Goal: Information Seeking & Learning: Learn about a topic

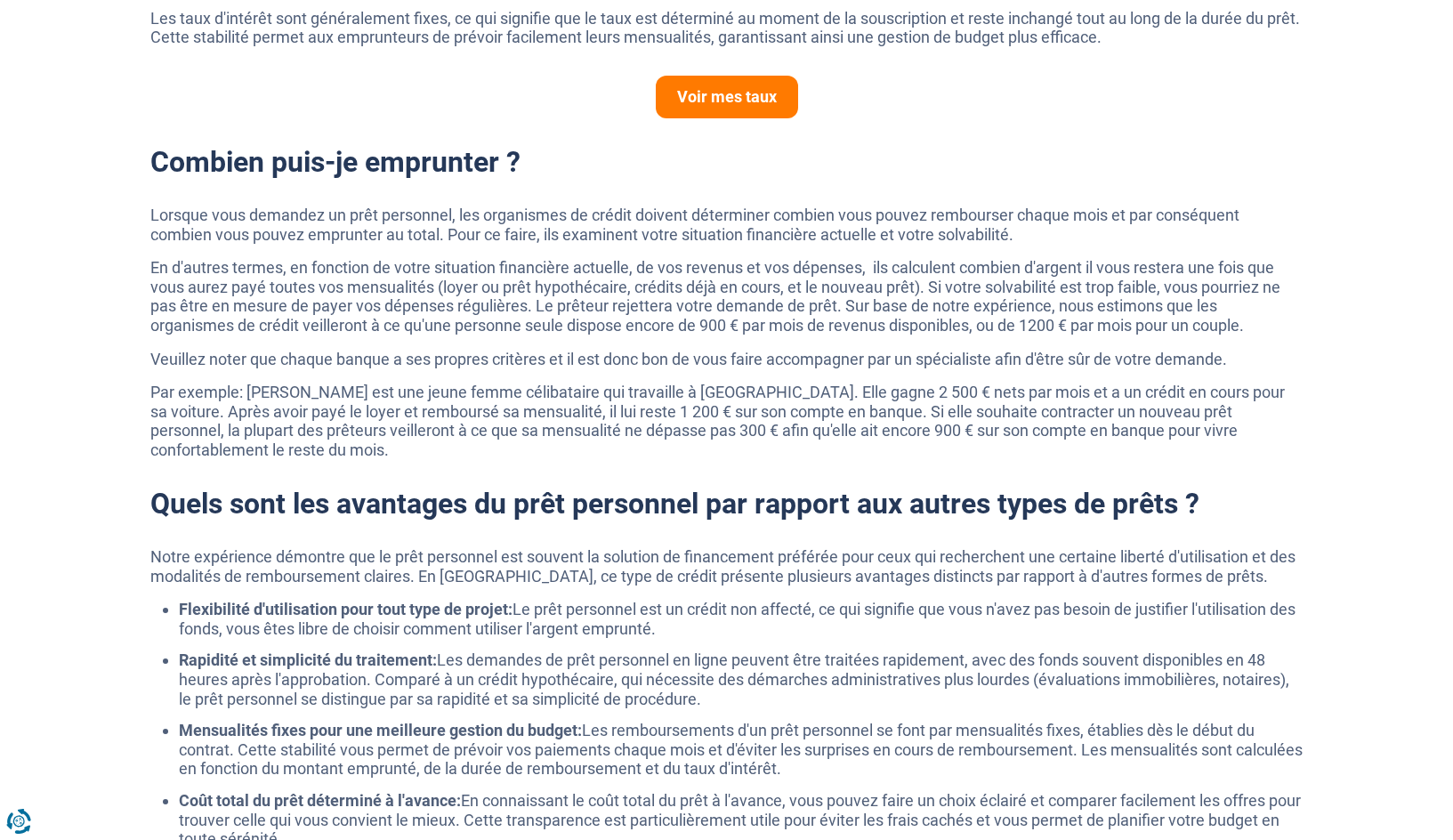
scroll to position [1219, 0]
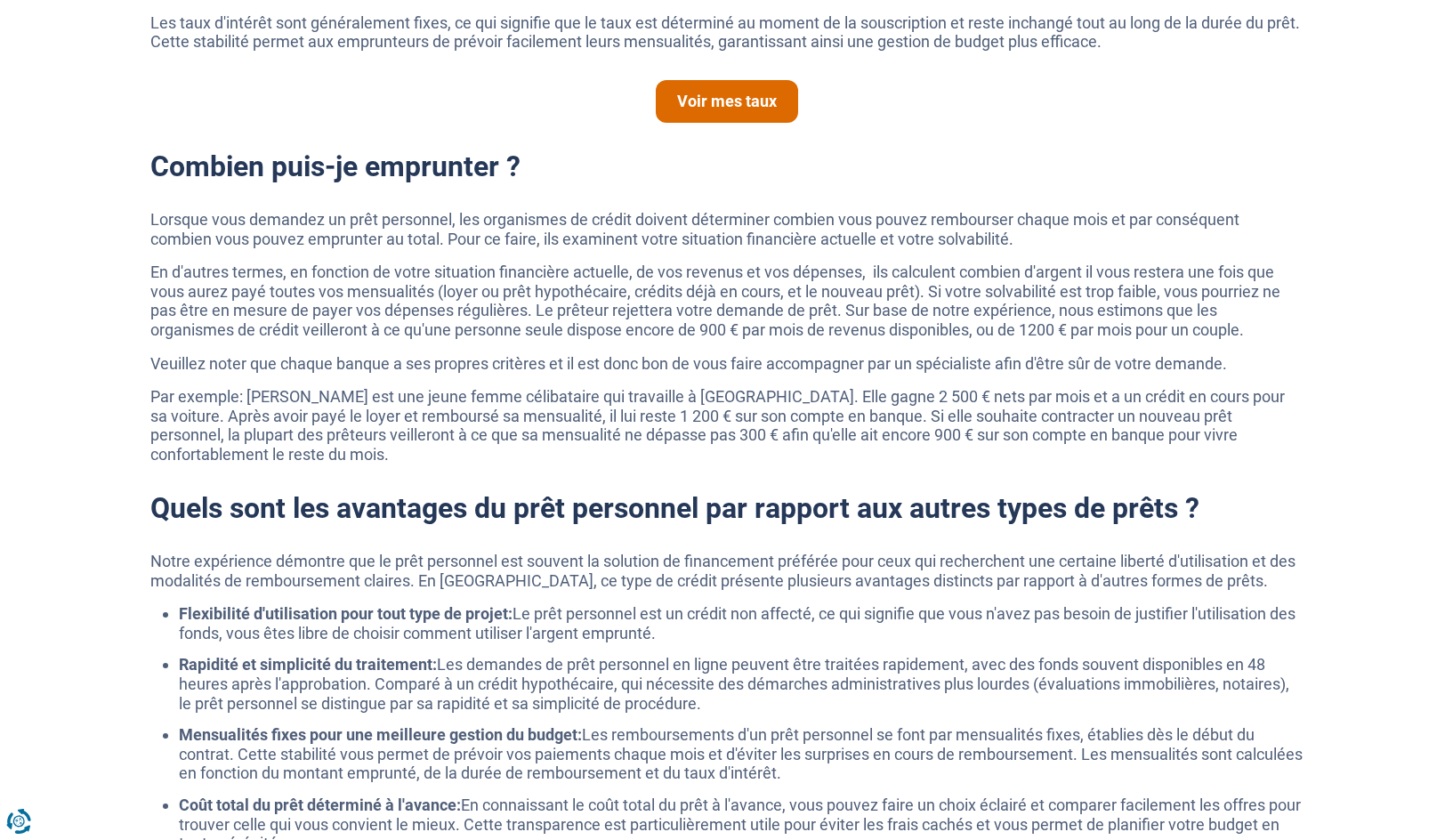
click at [750, 96] on link "Voir mes taux" at bounding box center [727, 102] width 143 height 43
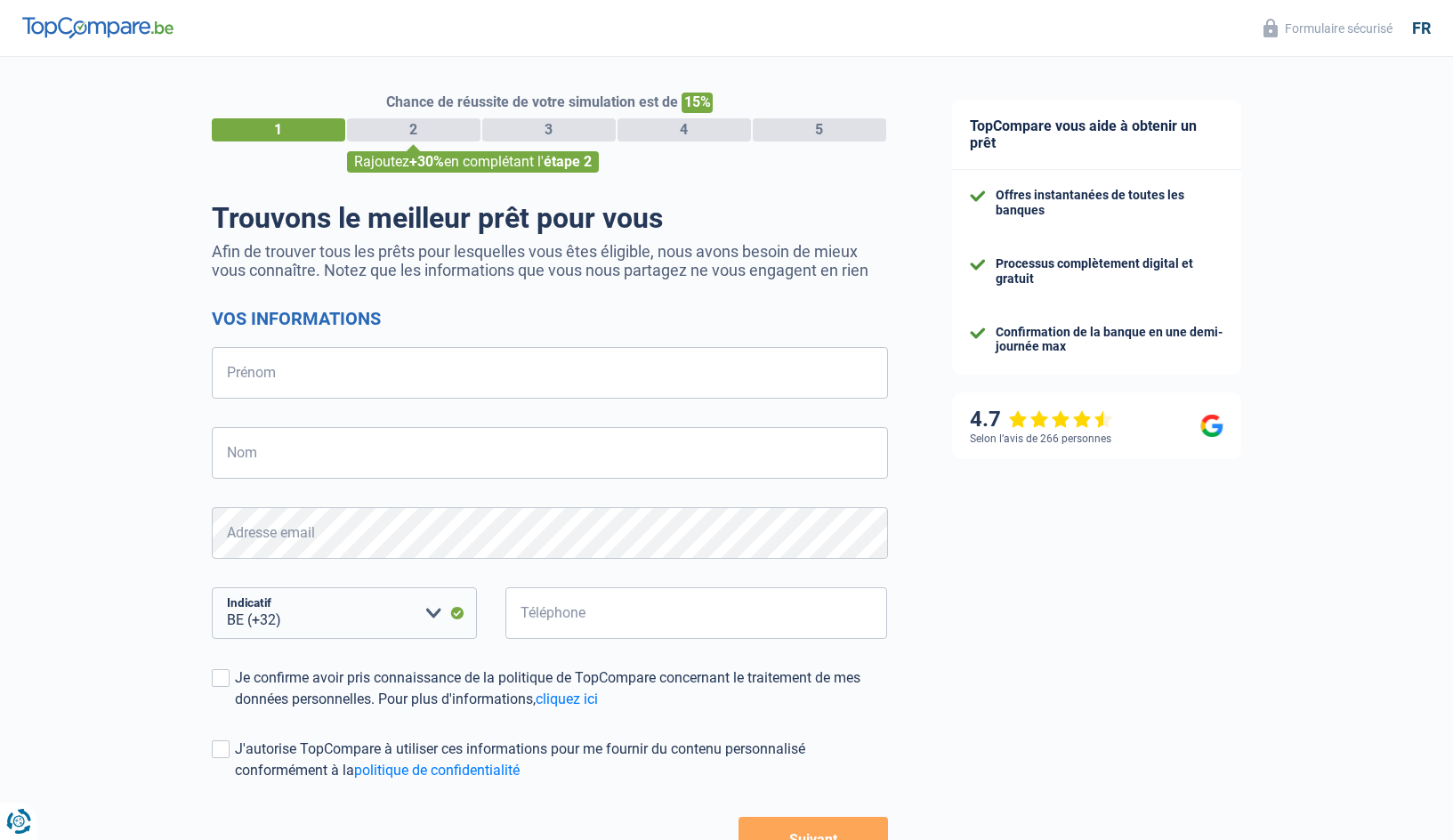
select select "32"
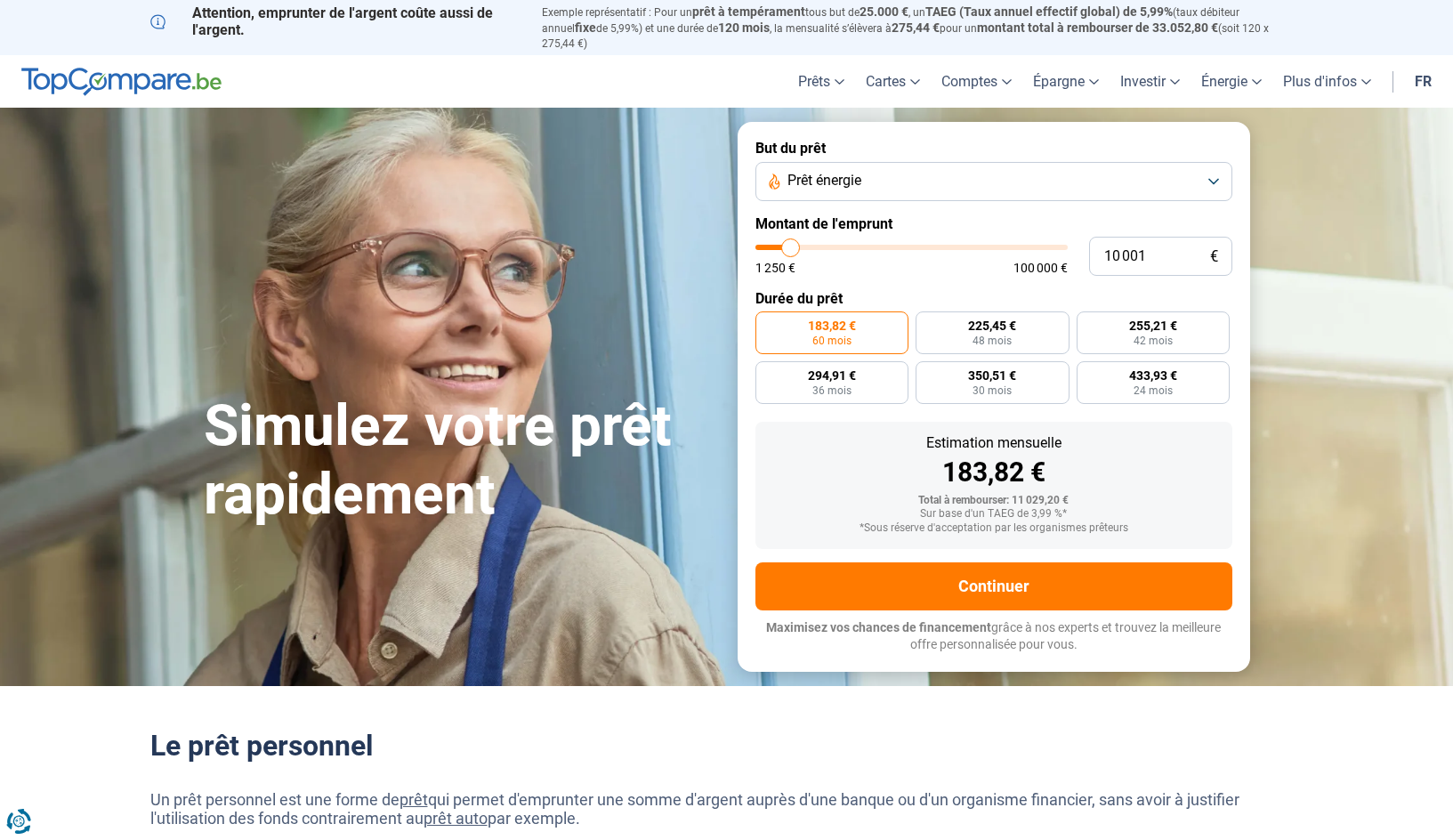
type input "12 500"
type input "12500"
type input "13 000"
type input "13000"
type input "13 250"
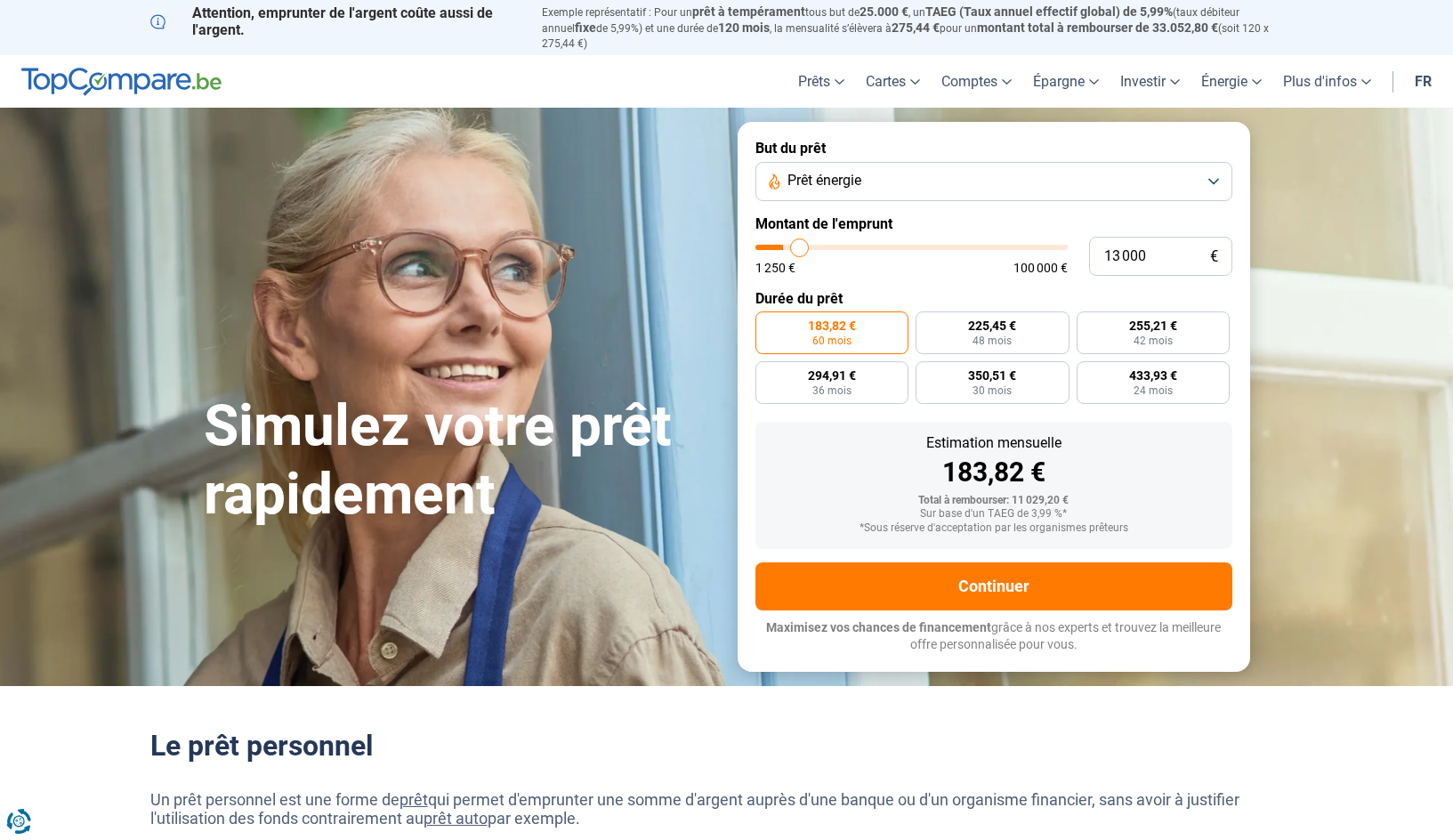
type input "13250"
type input "14 250"
type input "14250"
type input "14 500"
type input "14500"
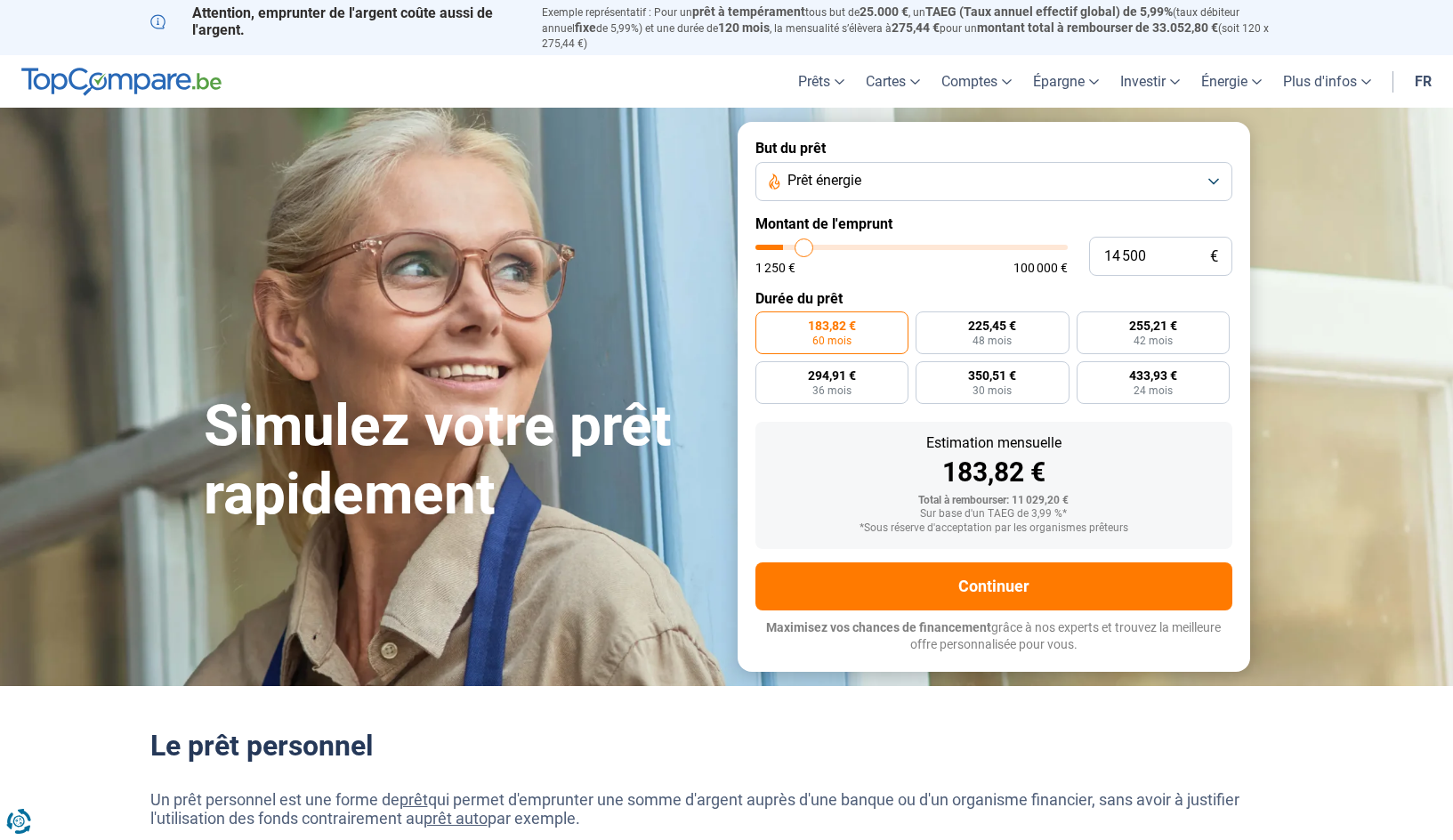
type input "15 000"
type input "15000"
type input "15 500"
type input "15500"
type input "15 750"
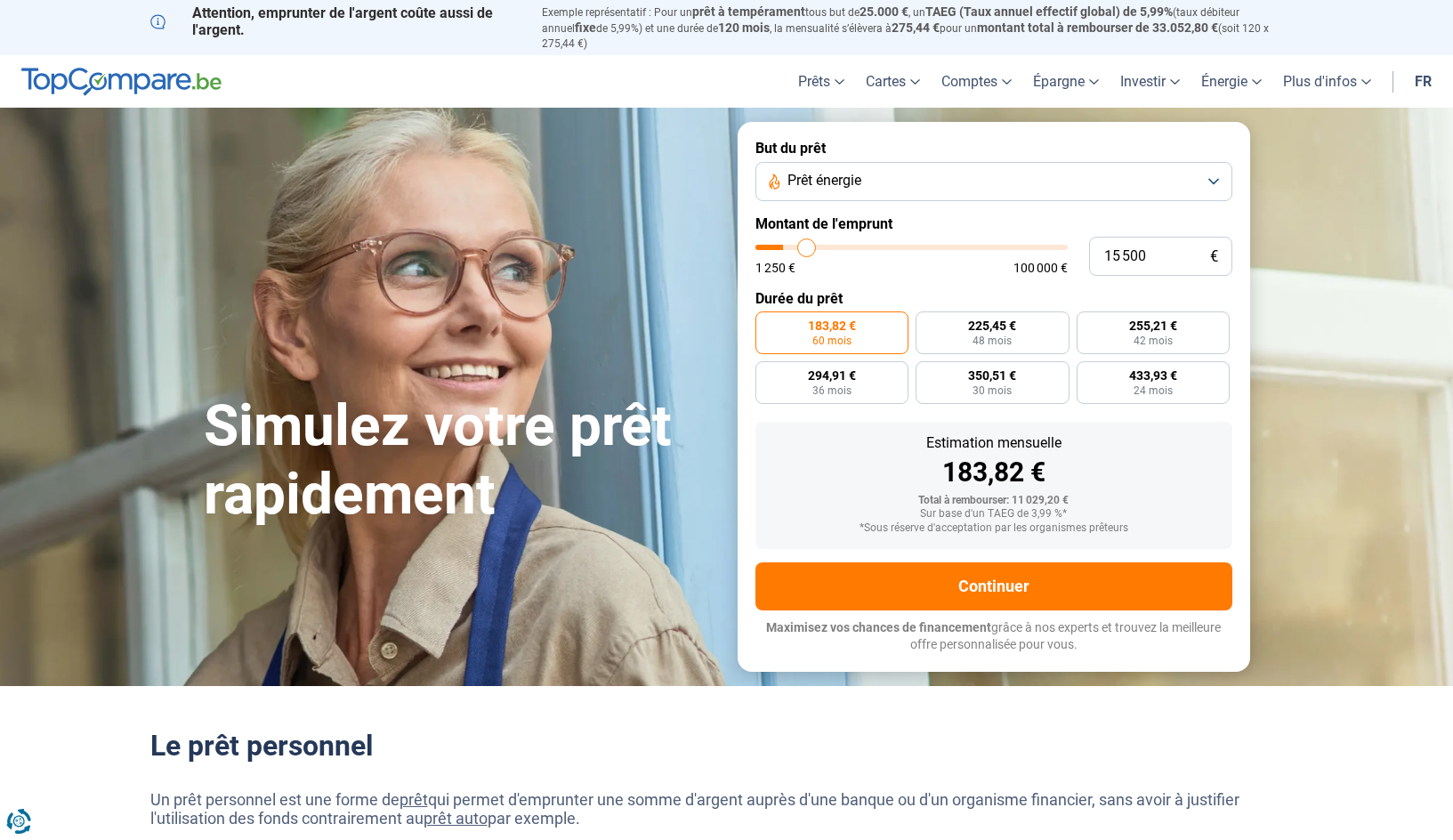
type input "15750"
type input "16 250"
type input "16250"
type input "16 500"
type input "16500"
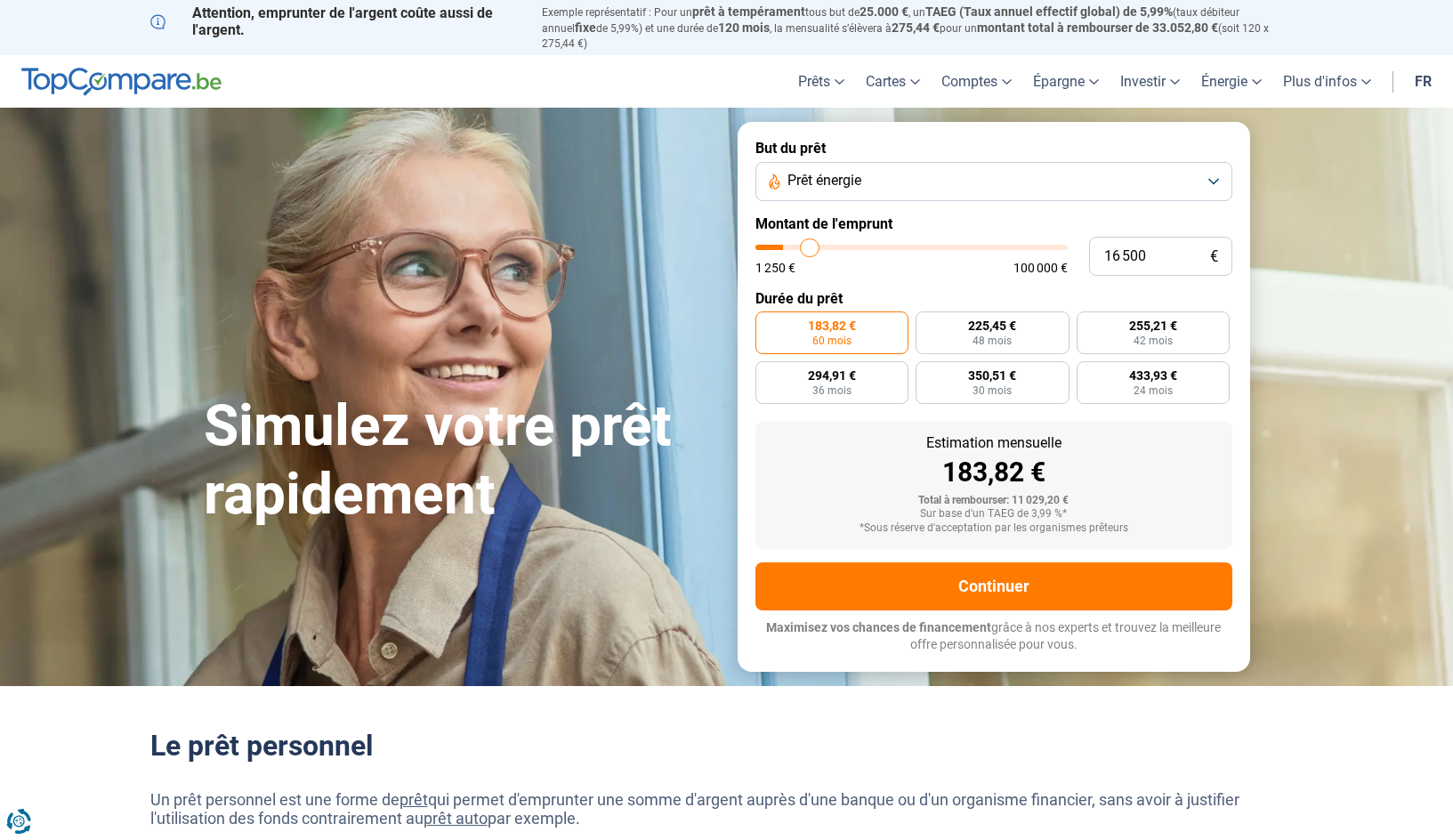
type input "17 250"
type input "17250"
type input "18 000"
type input "18000"
type input "19 250"
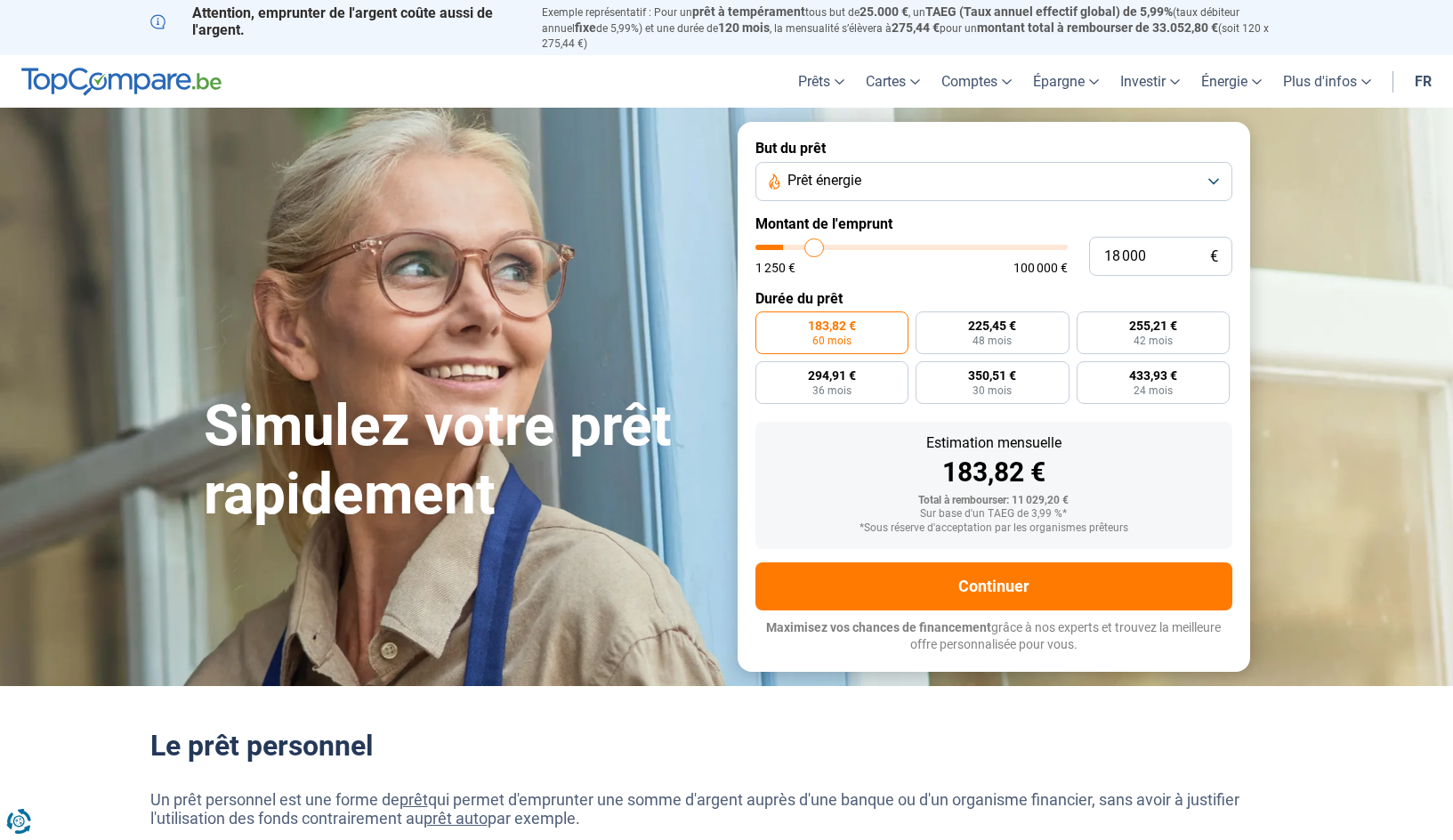
type input "19250"
type input "19 750"
type input "19750"
type input "20 500"
type input "20500"
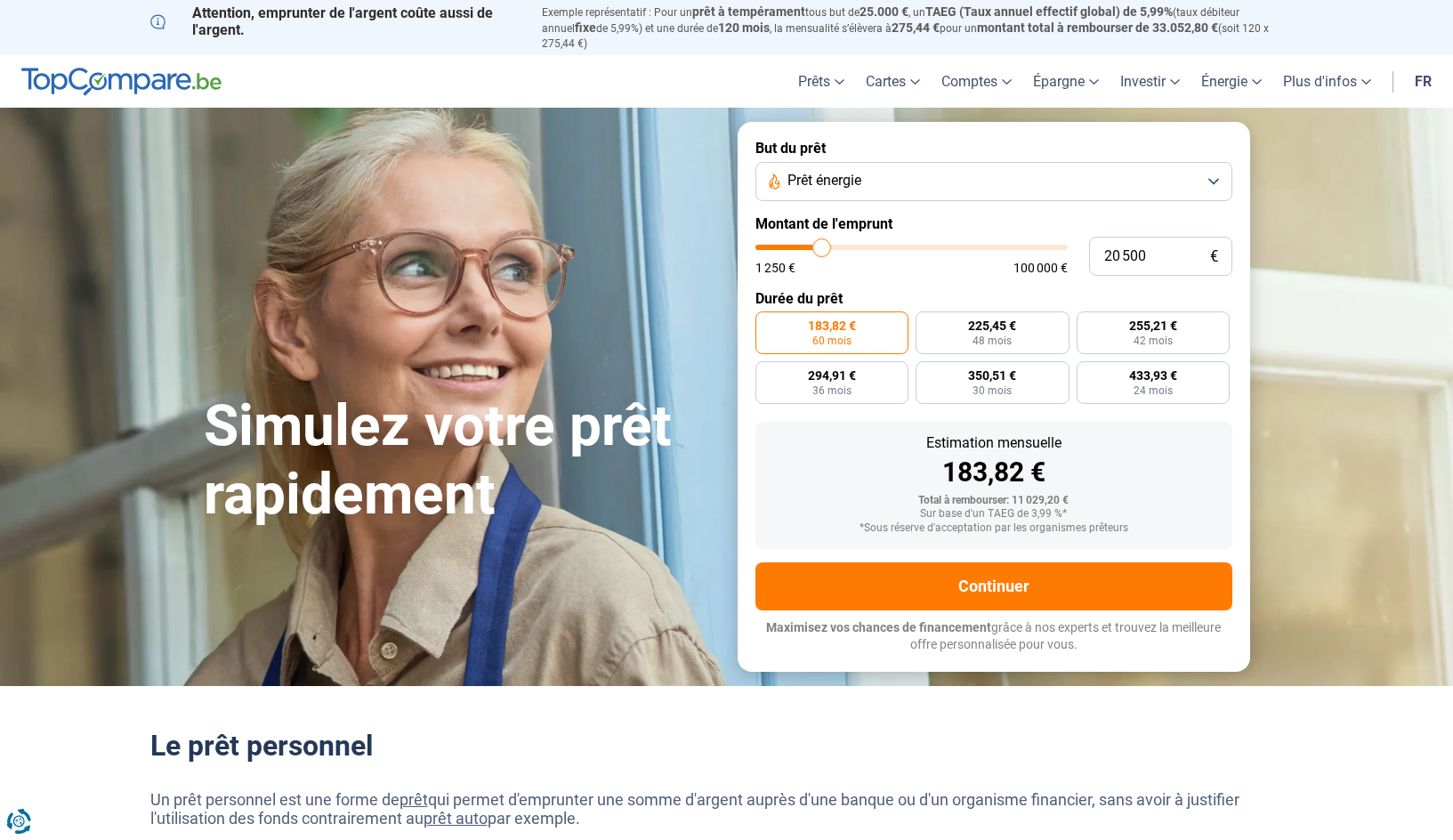
type input "21 250"
type input "21250"
type input "21 750"
type input "21750"
type input "22 000"
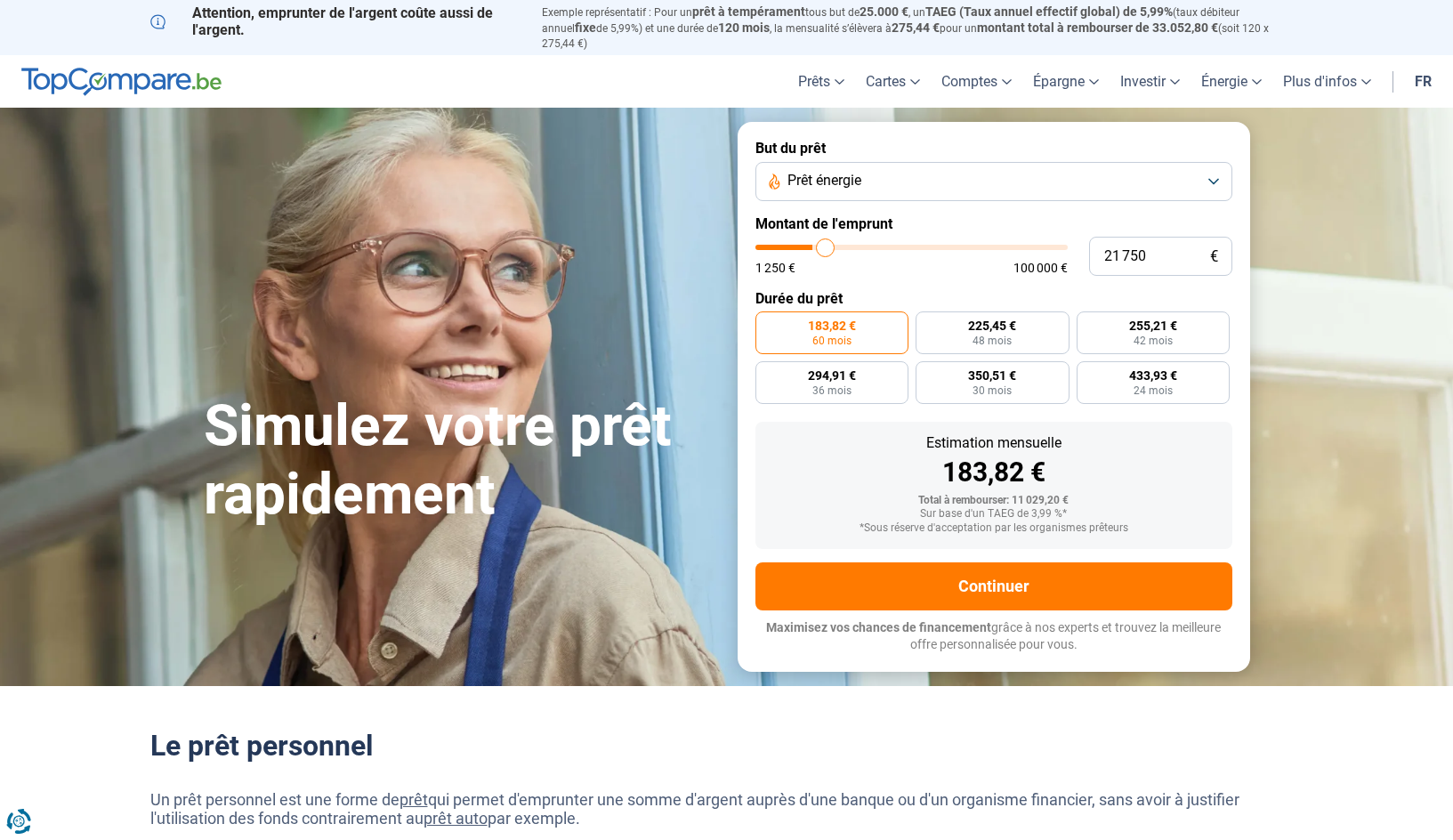
type input "22000"
type input "23 000"
type input "23000"
type input "23 250"
type input "23250"
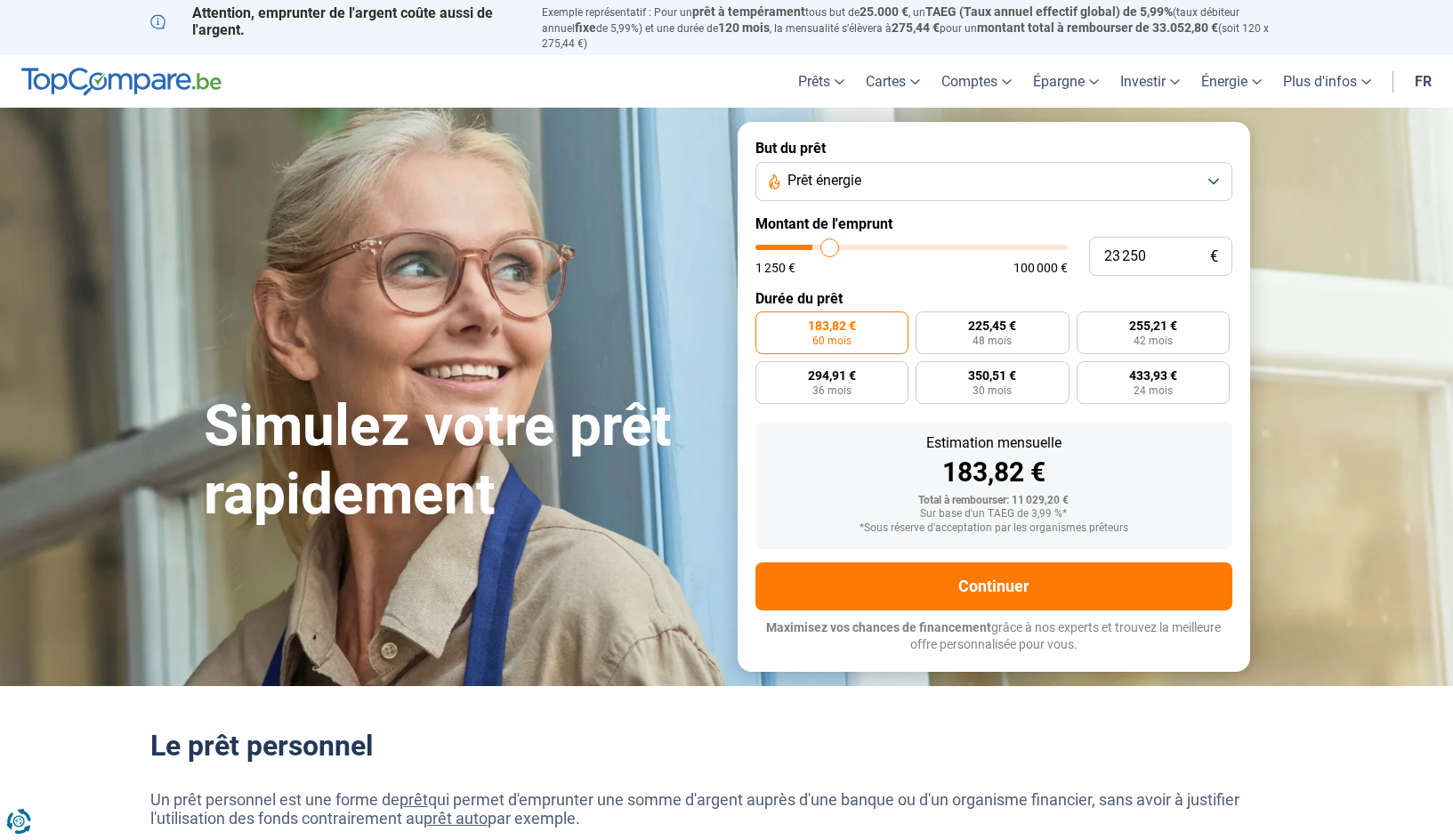
type input "23 500"
type input "23500"
type input "24 250"
type input "24250"
type input "24 500"
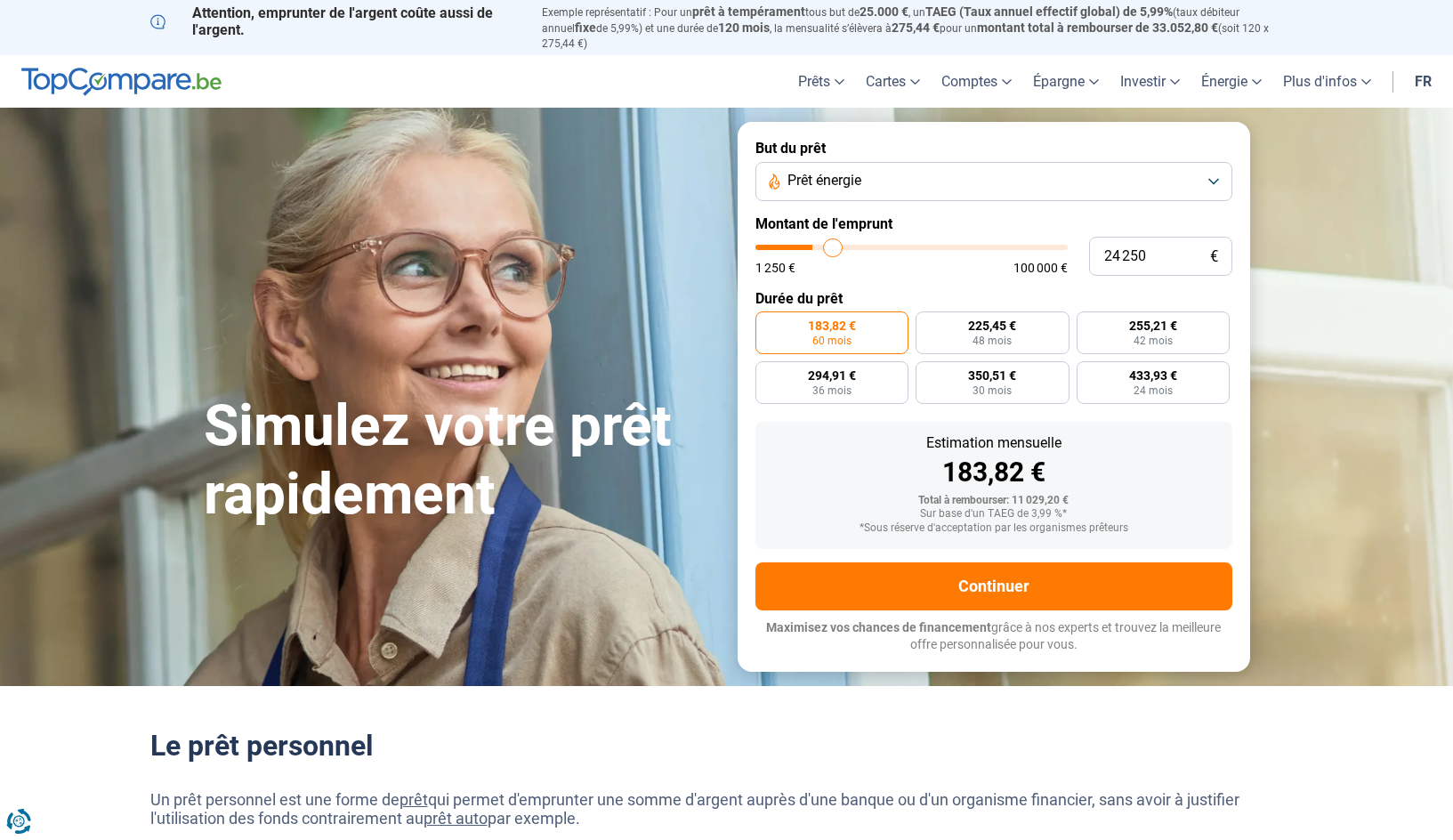
type input "24500"
type input "25 000"
type input "25000"
type input "25 250"
type input "25250"
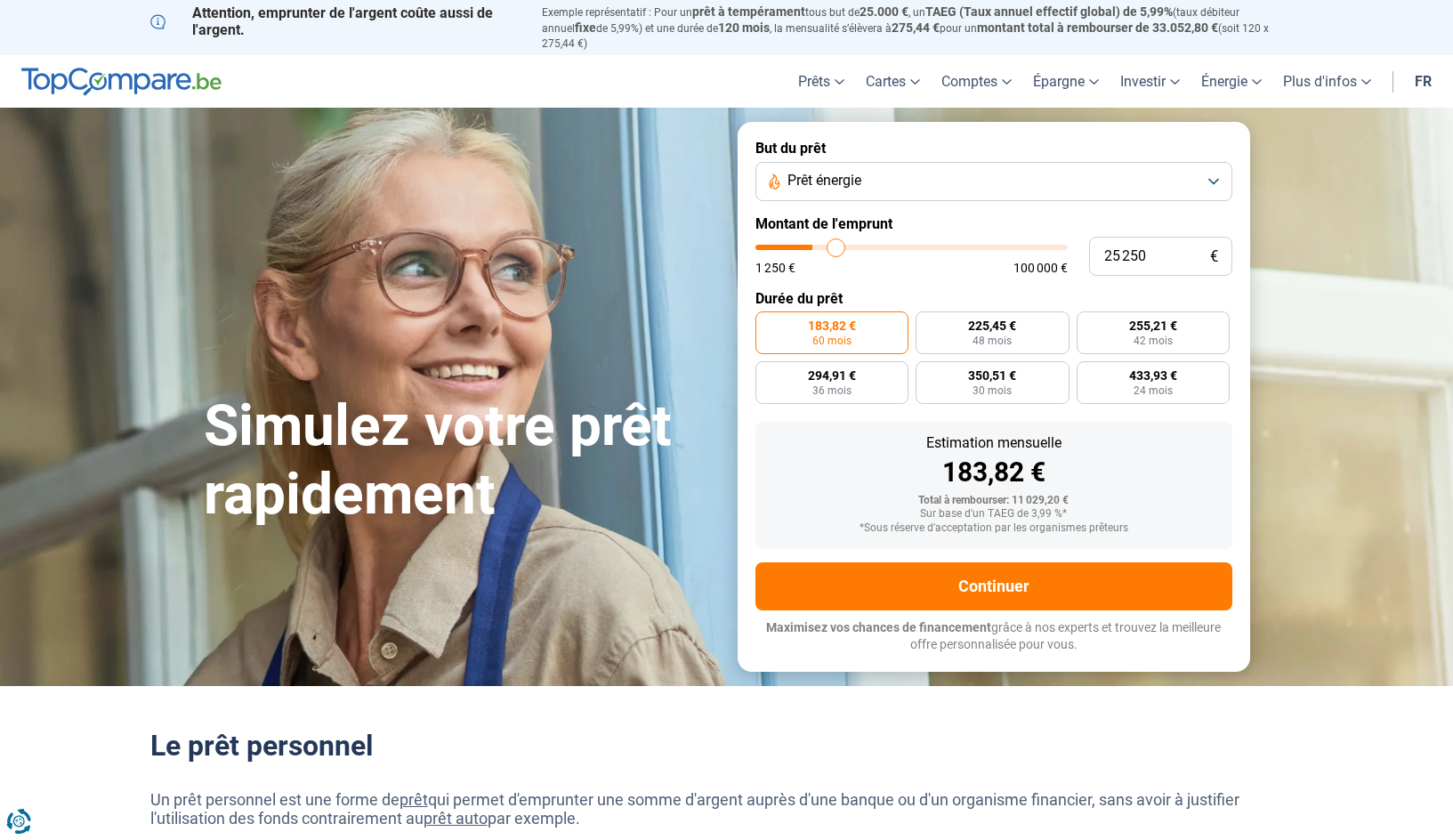
type input "26 250"
type input "26250"
type input "26 750"
type input "26750"
type input "27 250"
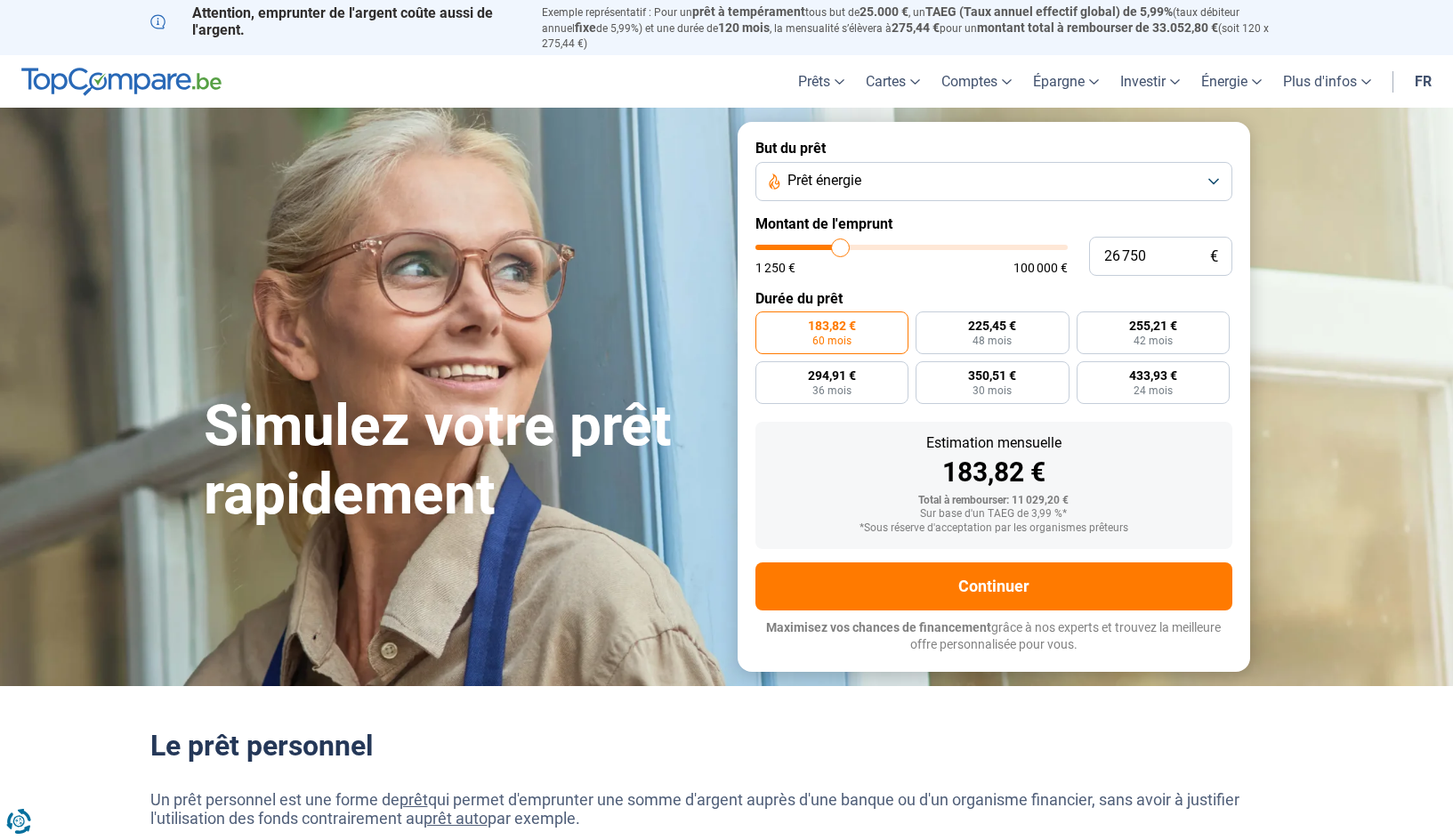
type input "27250"
type input "27 500"
type input "27500"
type input "28 250"
type input "28250"
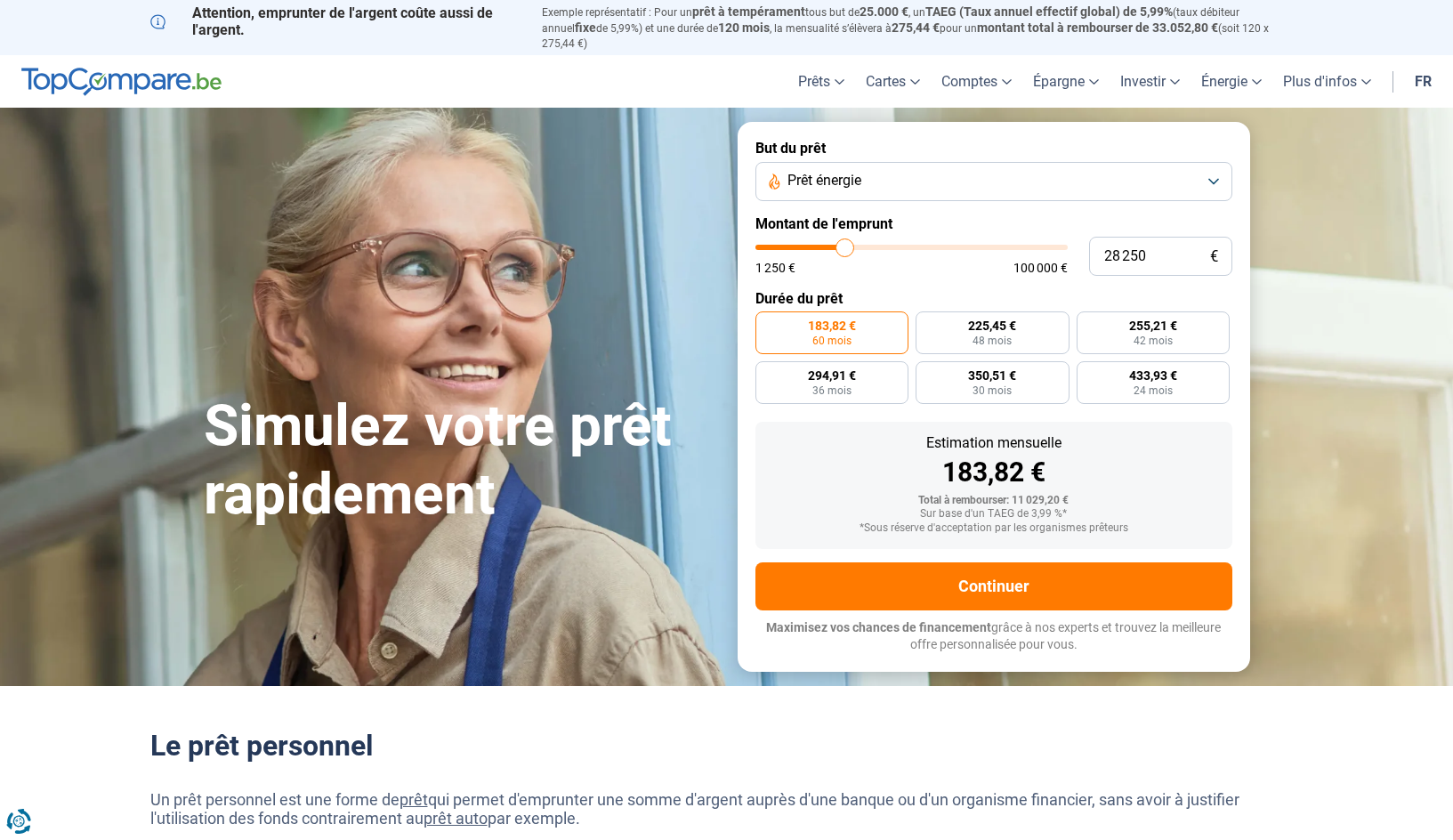
type input "28 750"
type input "28750"
type input "29 250"
type input "29250"
type input "29 500"
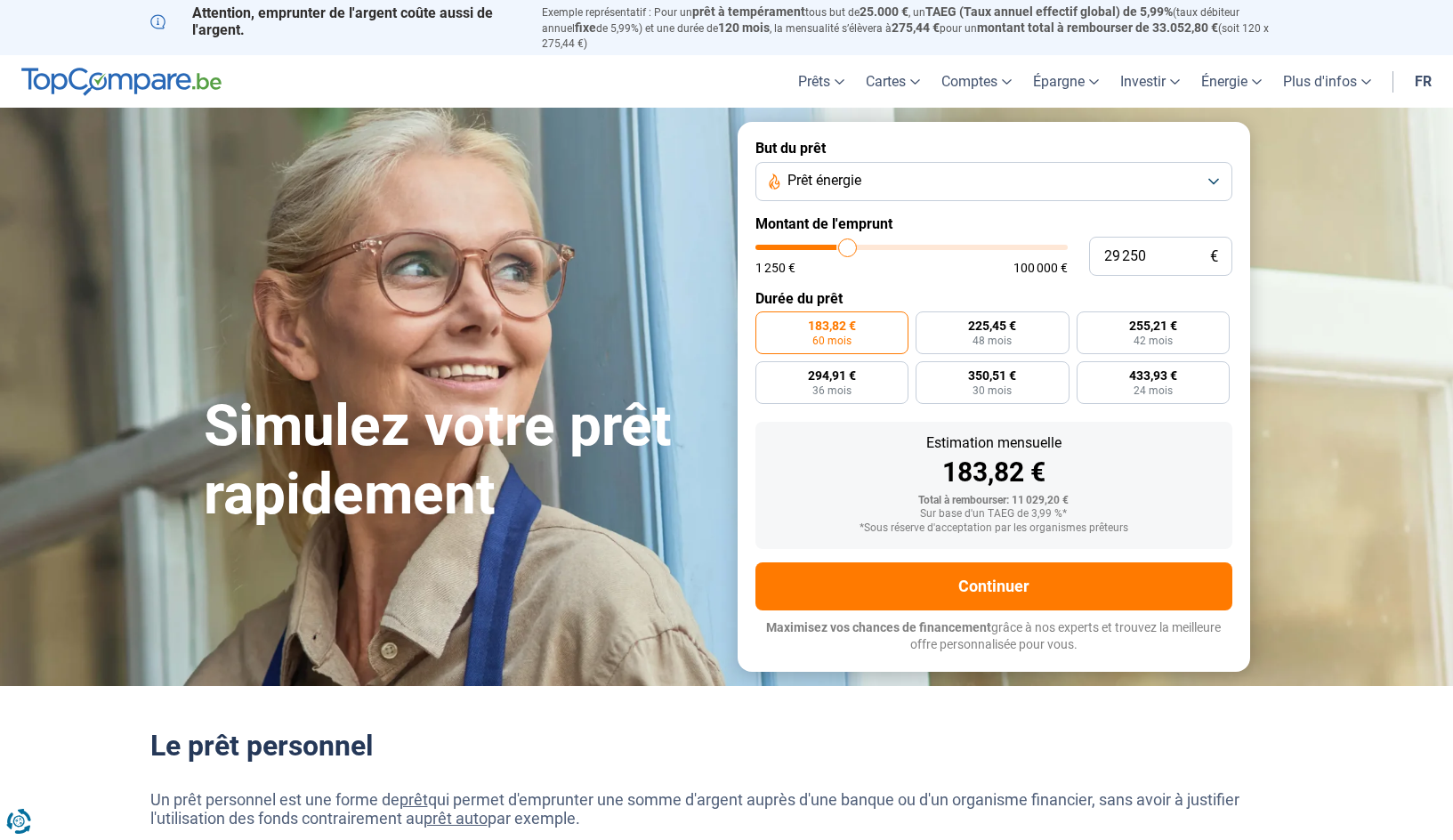
type input "29500"
type input "29 750"
type input "29750"
type input "31 000"
type input "31000"
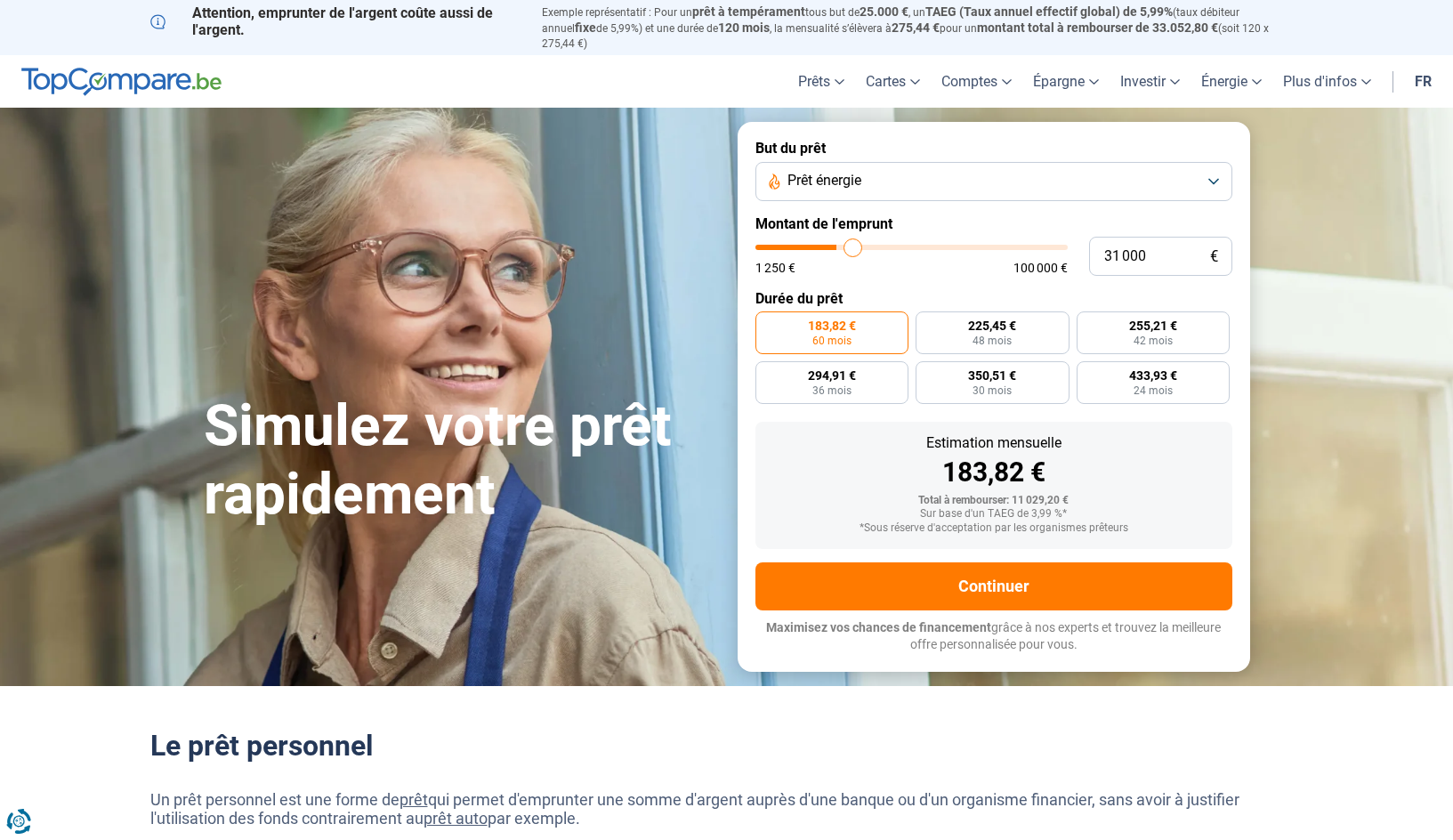
type input "31 250"
type input "31250"
type input "32 500"
type input "32500"
type input "33 250"
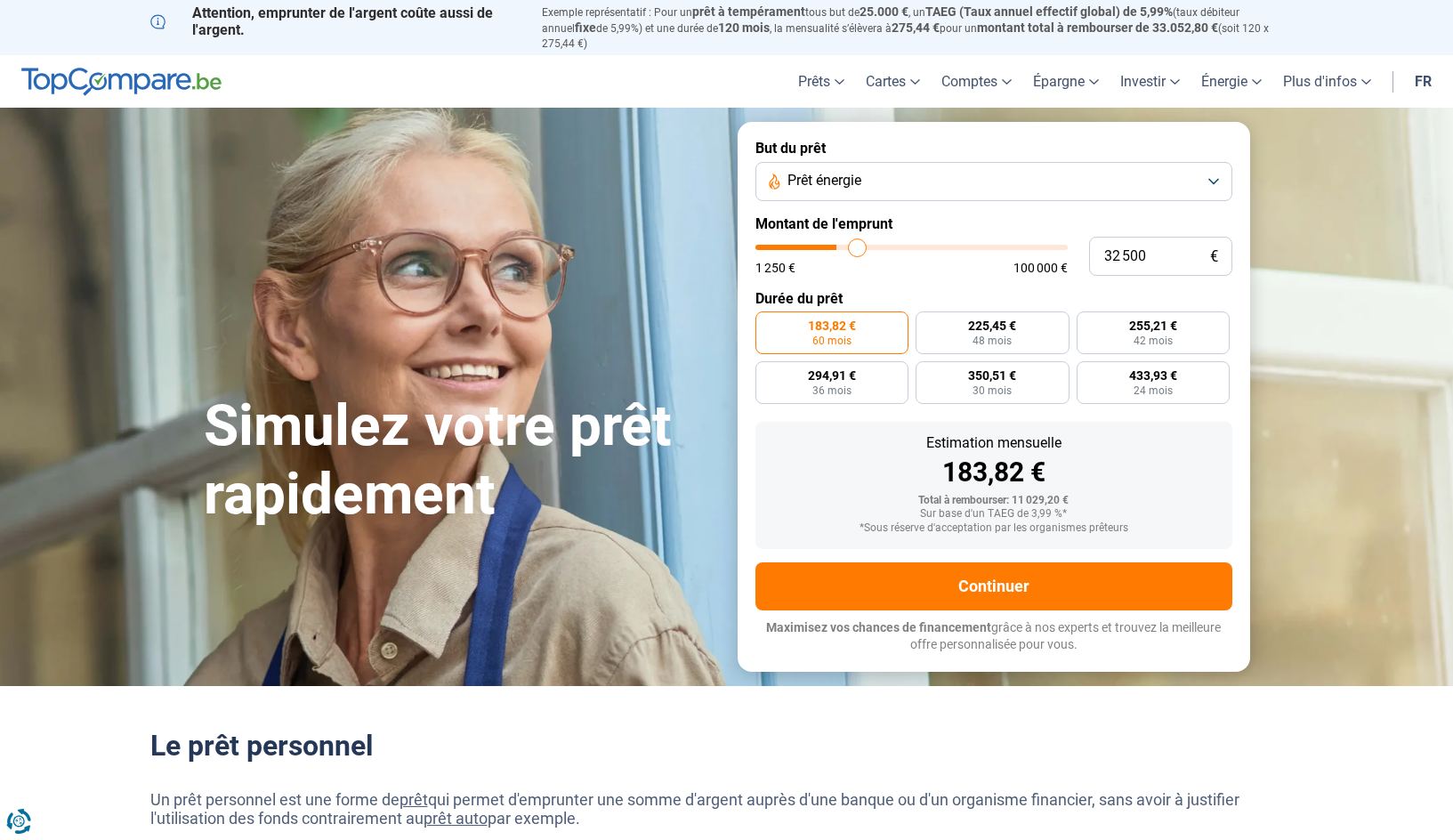
type input "33250"
type input "33 500"
type input "33500"
type input "34 000"
type input "34000"
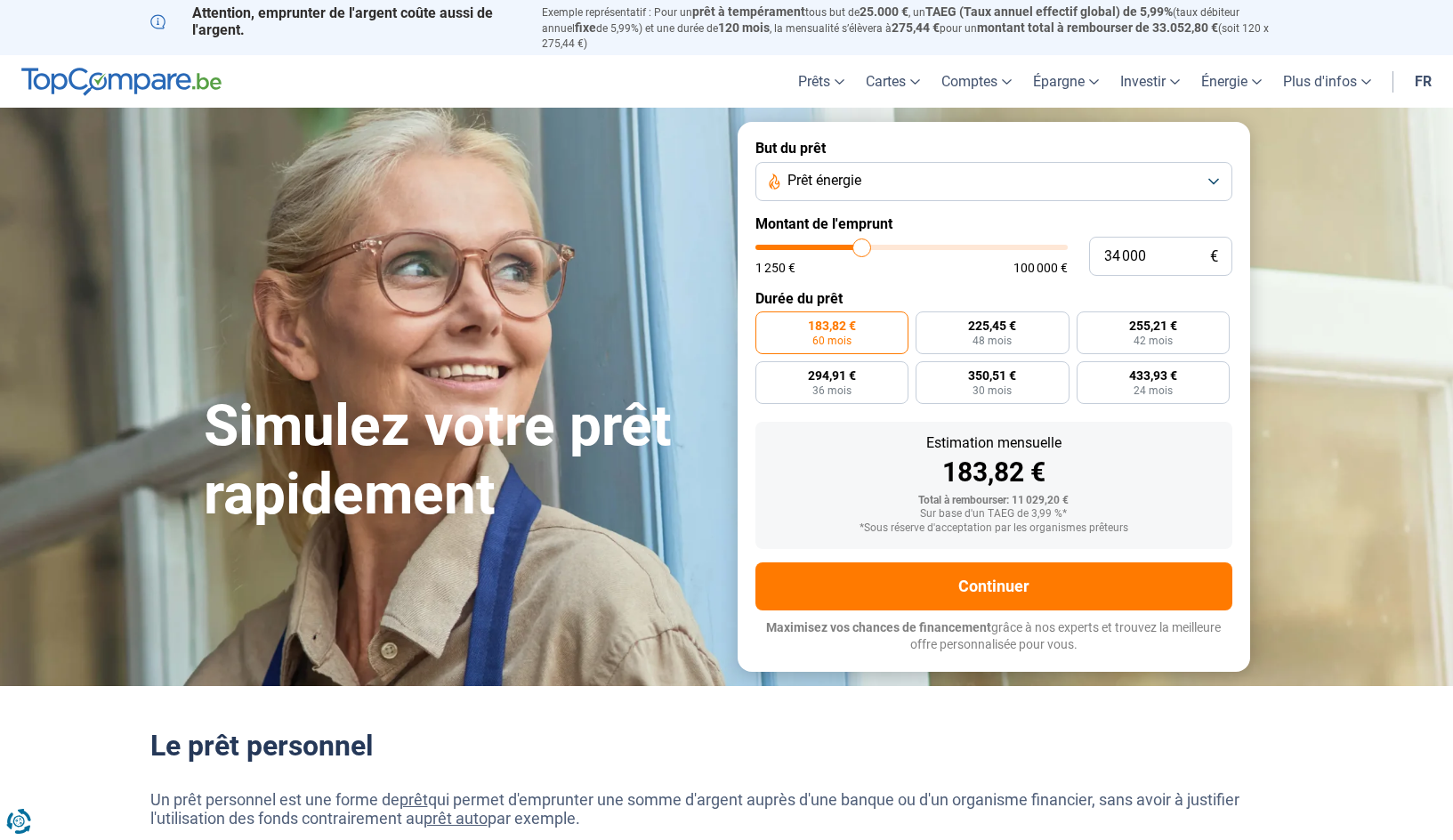
type input "34 750"
type input "34750"
type input "35 000"
type input "35000"
type input "35 750"
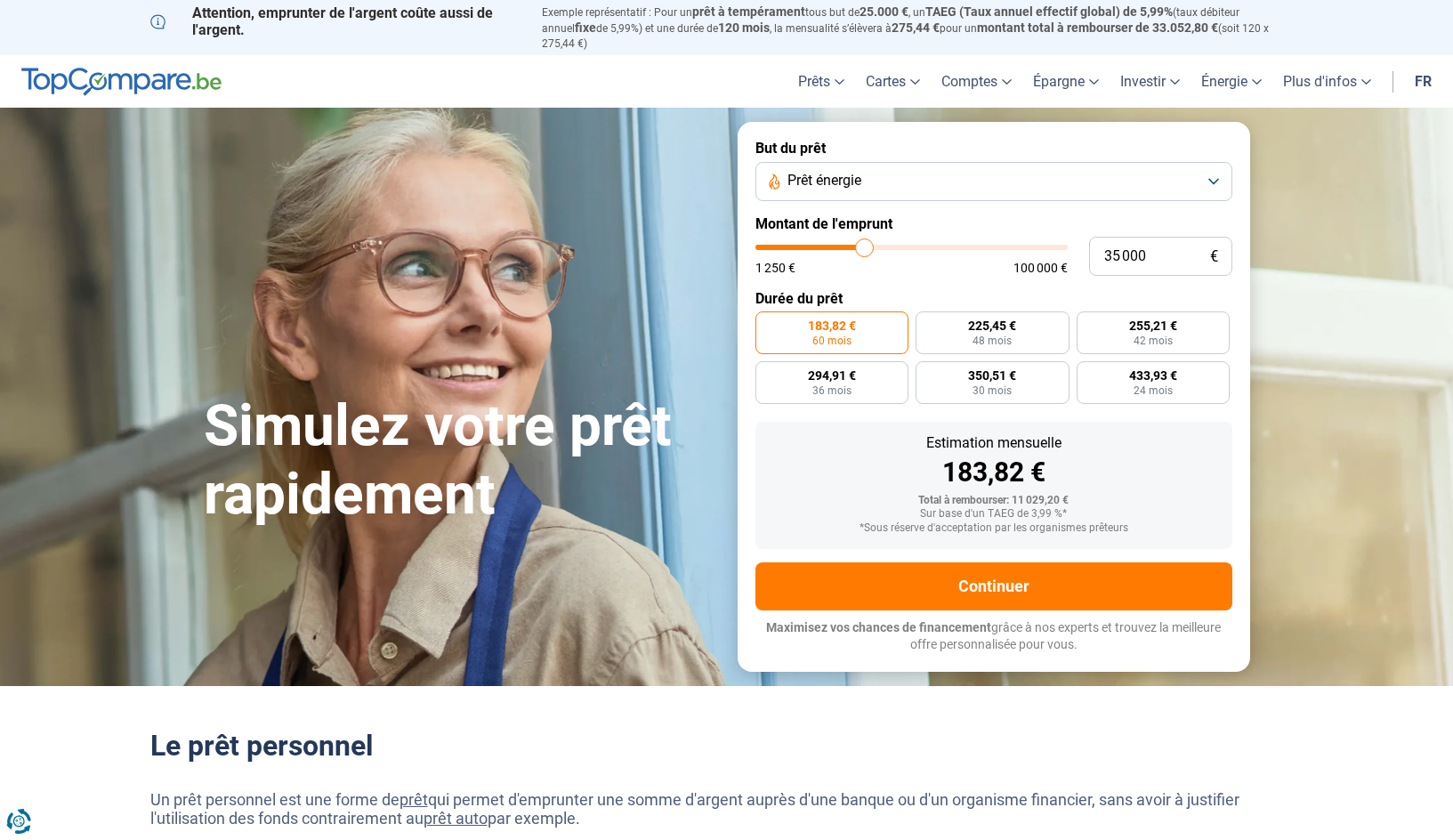
type input "35750"
type input "36 500"
type input "36500"
type input "36 750"
type input "36750"
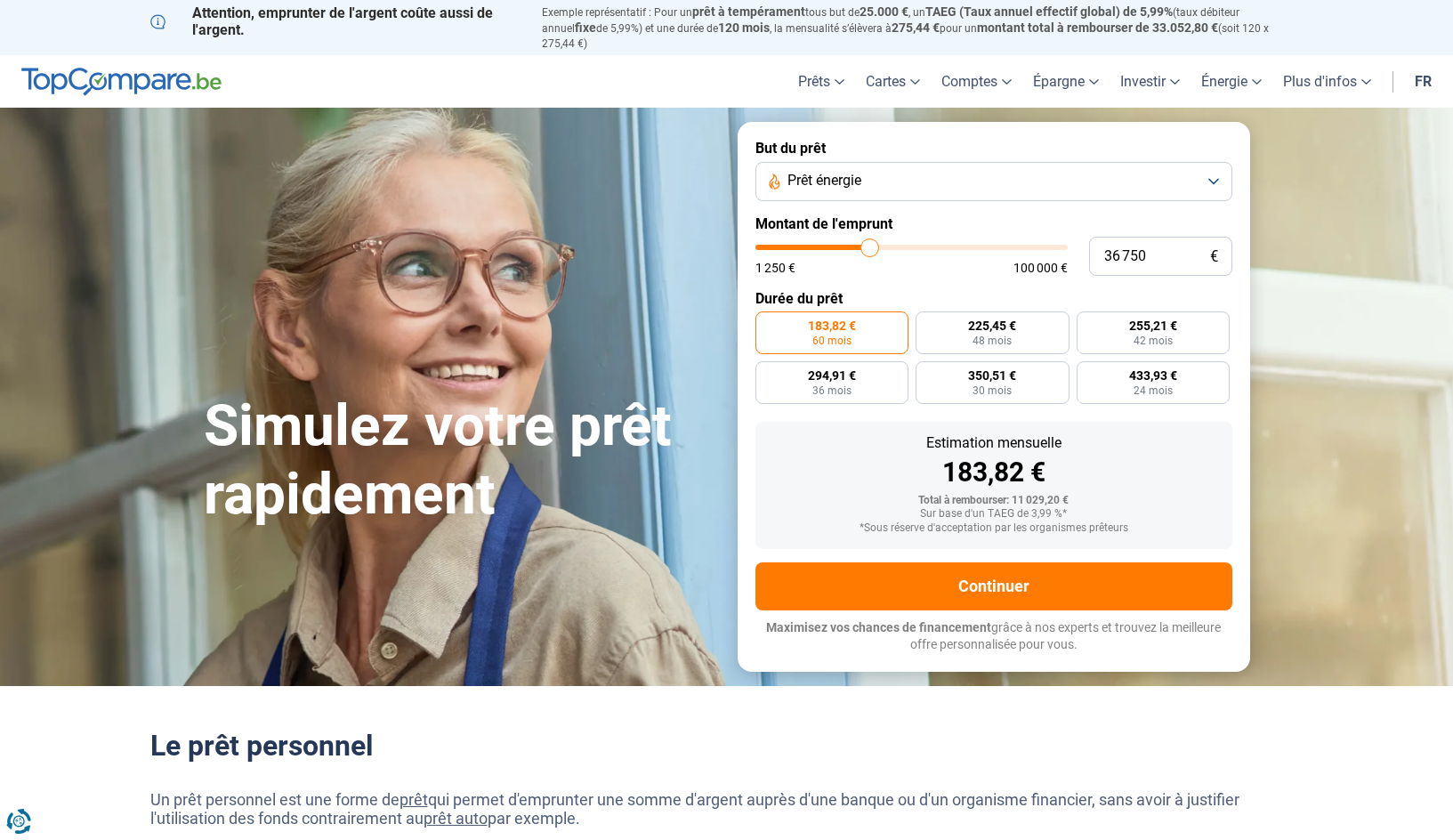
type input "36 500"
type input "36500"
type input "36 250"
type input "36250"
type input "35 750"
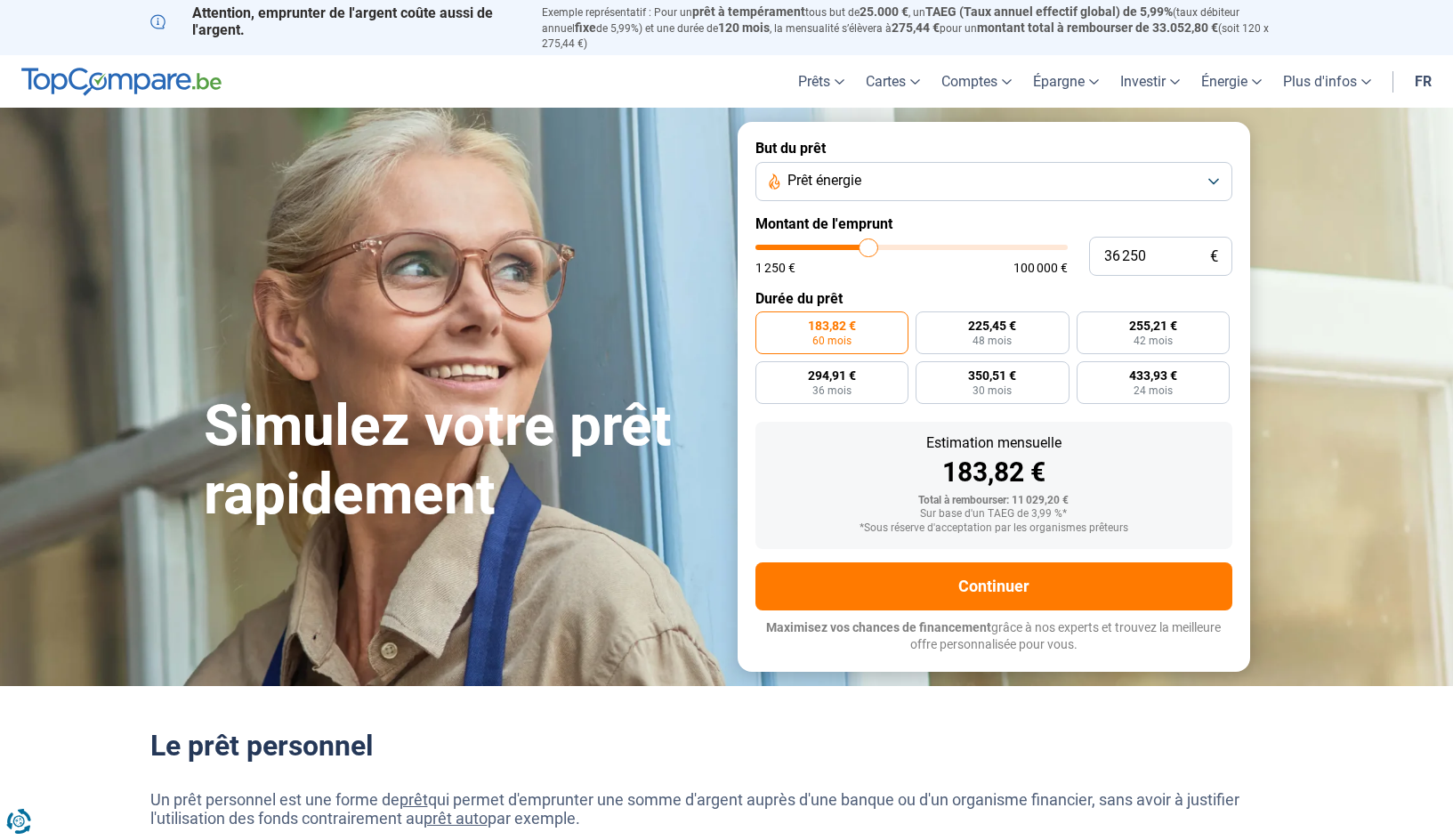
type input "35750"
type input "35 500"
type input "35500"
type input "35 750"
type input "35750"
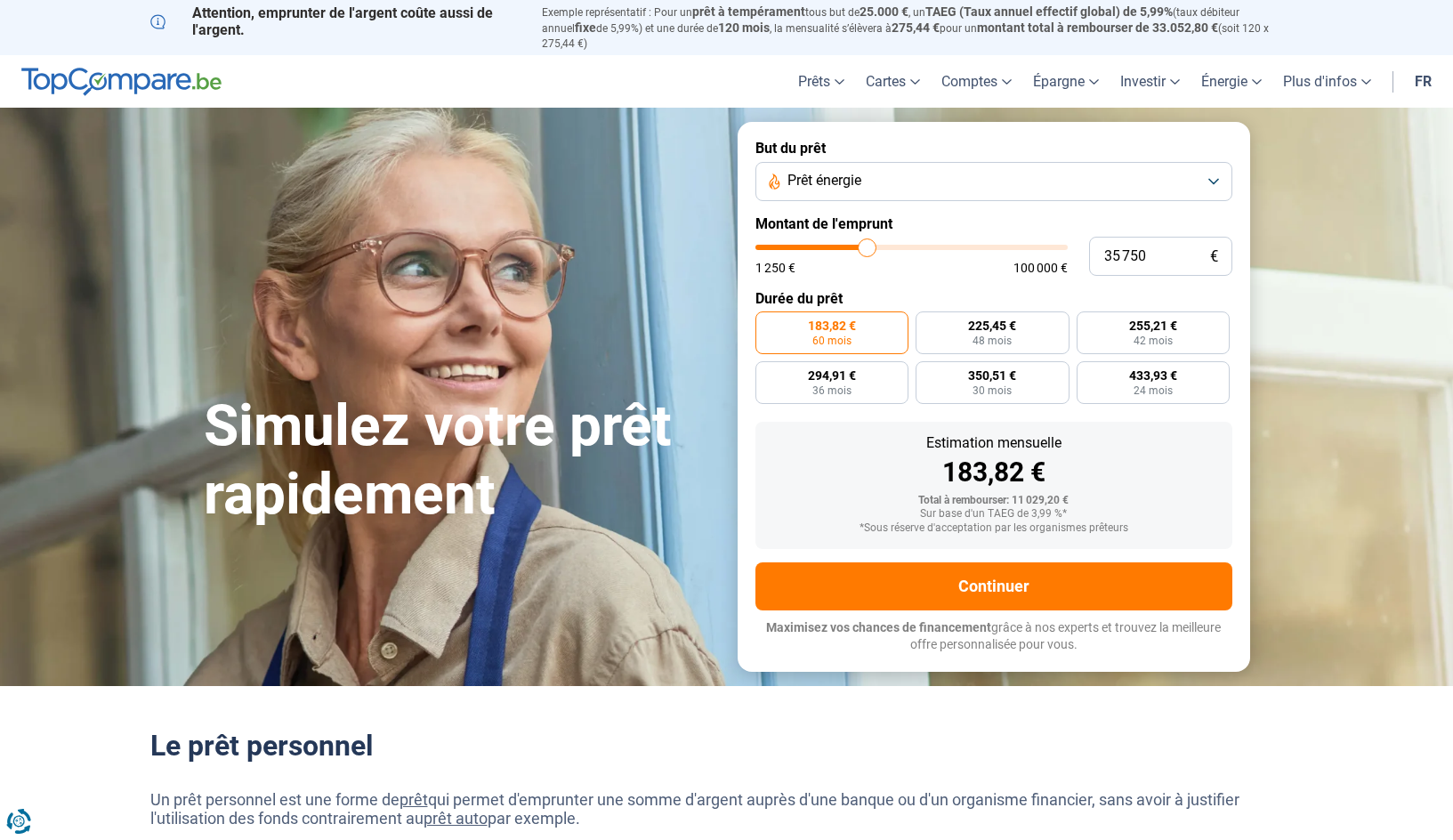
type input "36 500"
type input "36500"
type input "37 000"
type input "37000"
type input "36 750"
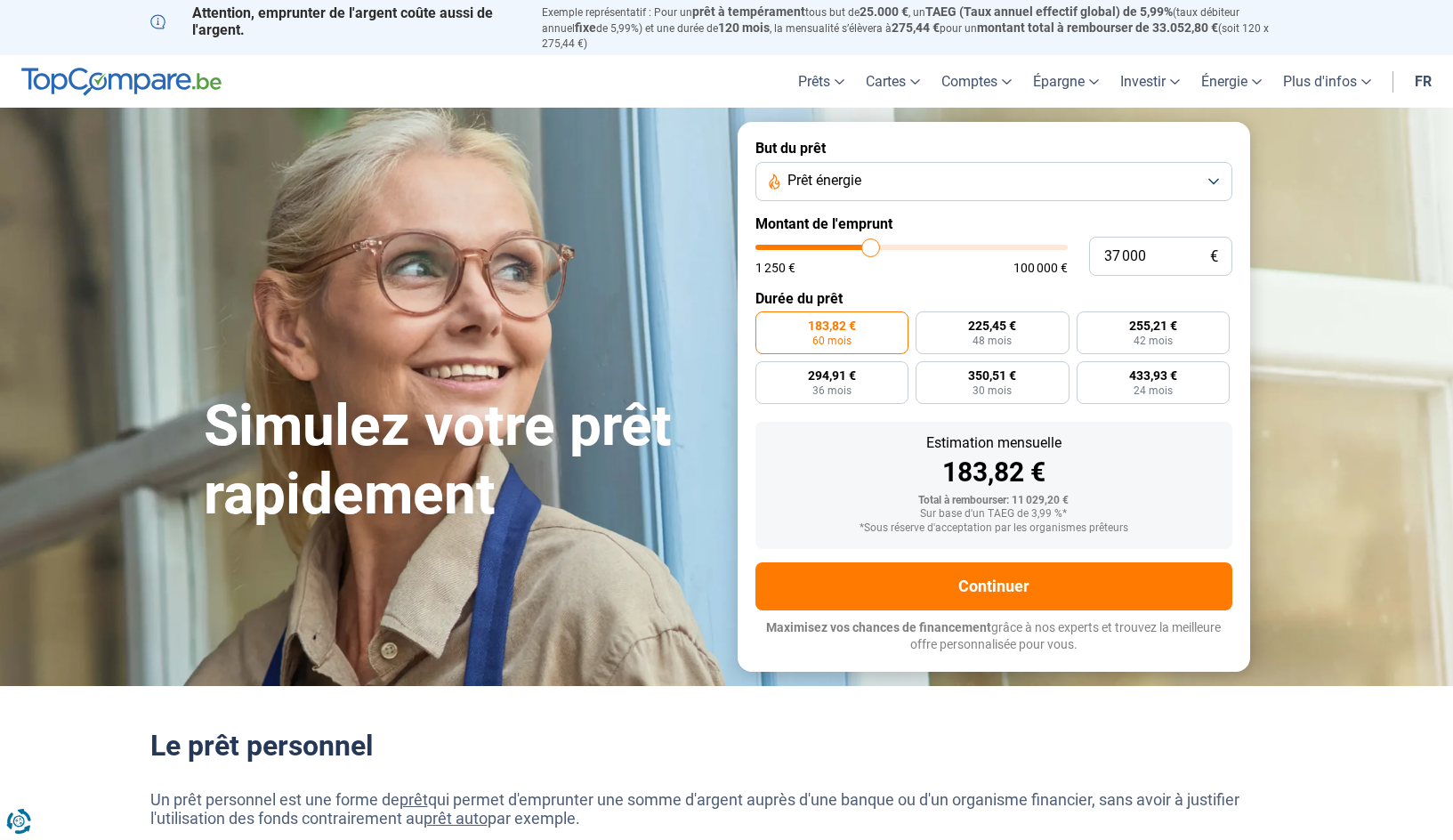
type input "36750"
type input "36 500"
type input "36500"
type input "36 250"
type input "36250"
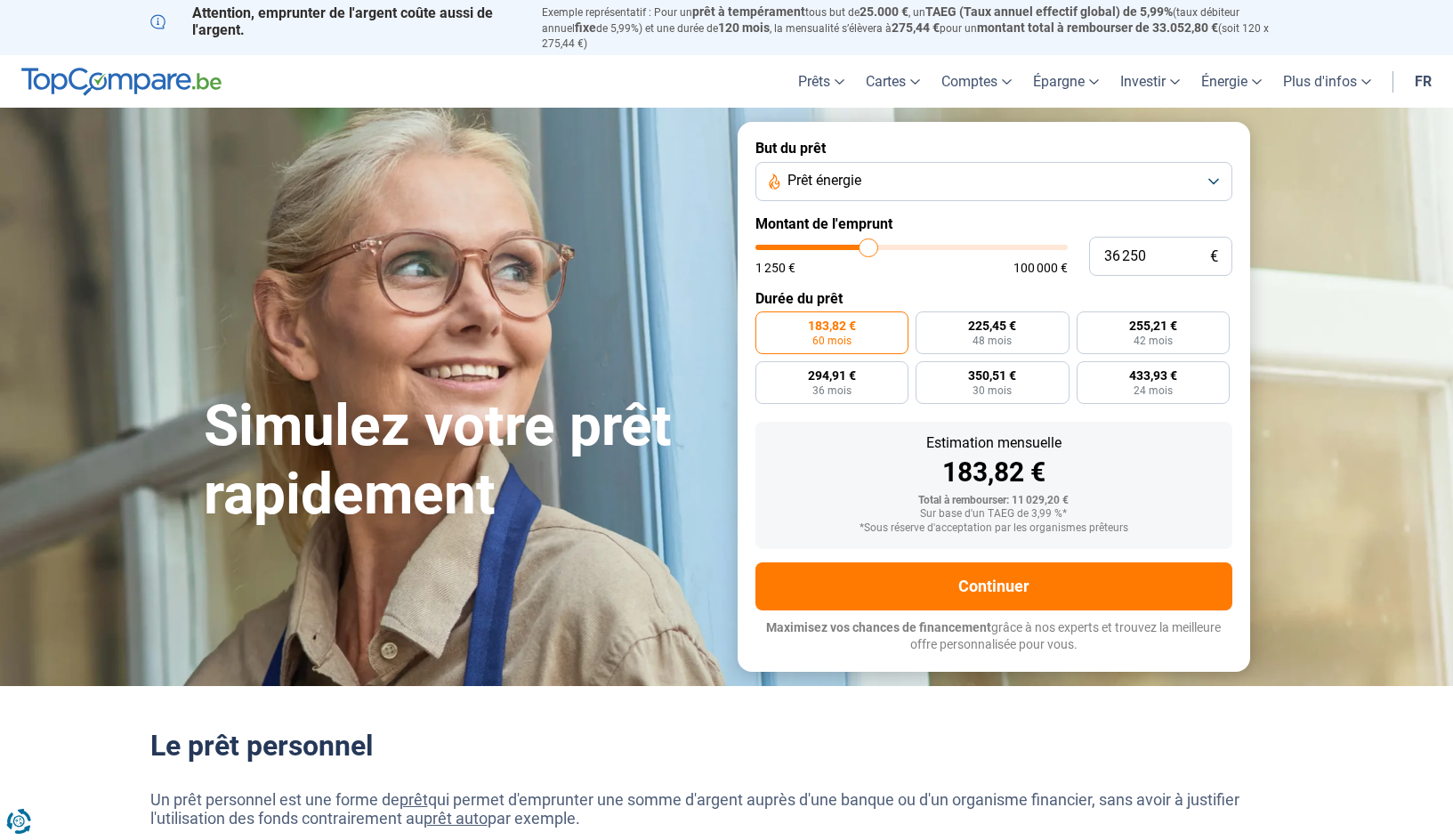
type input "35 750"
type input "35750"
type input "36 500"
type input "36500"
type input "37 250"
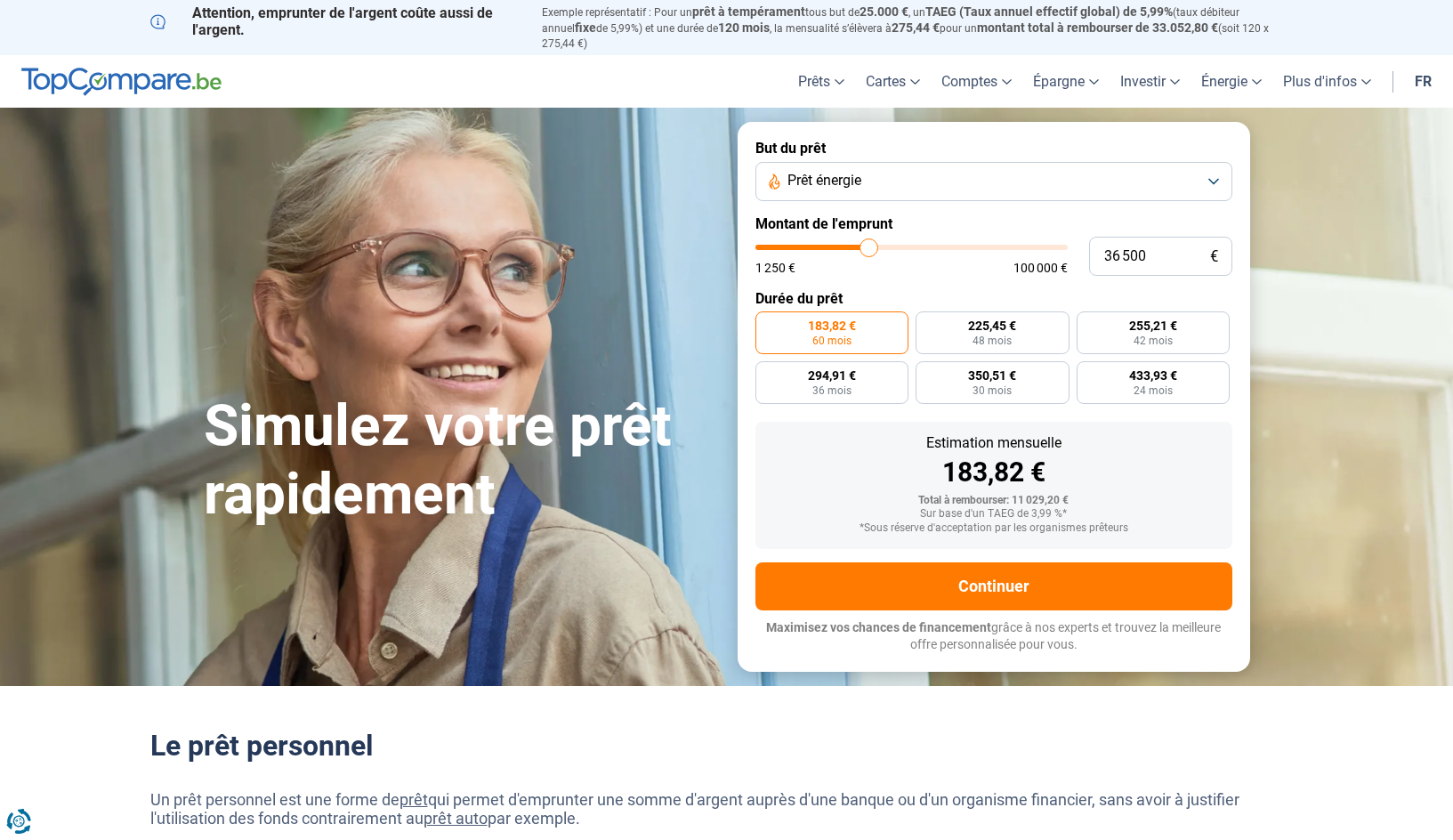
type input "37250"
type input "37 750"
type input "37750"
type input "37 250"
type input "37250"
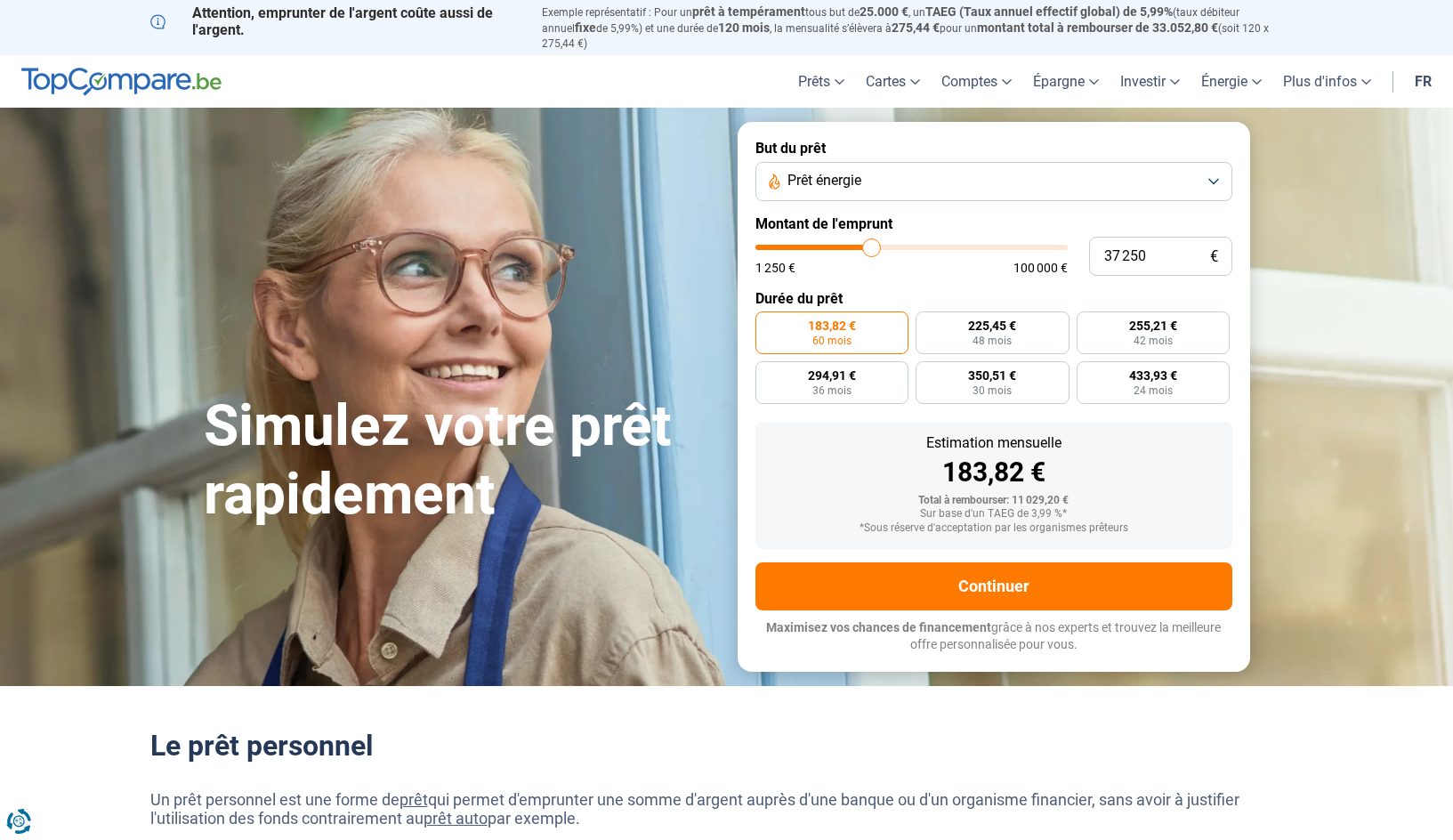
type input "37 000"
type input "37000"
type input "36 500"
type input "36500"
type input "36 250"
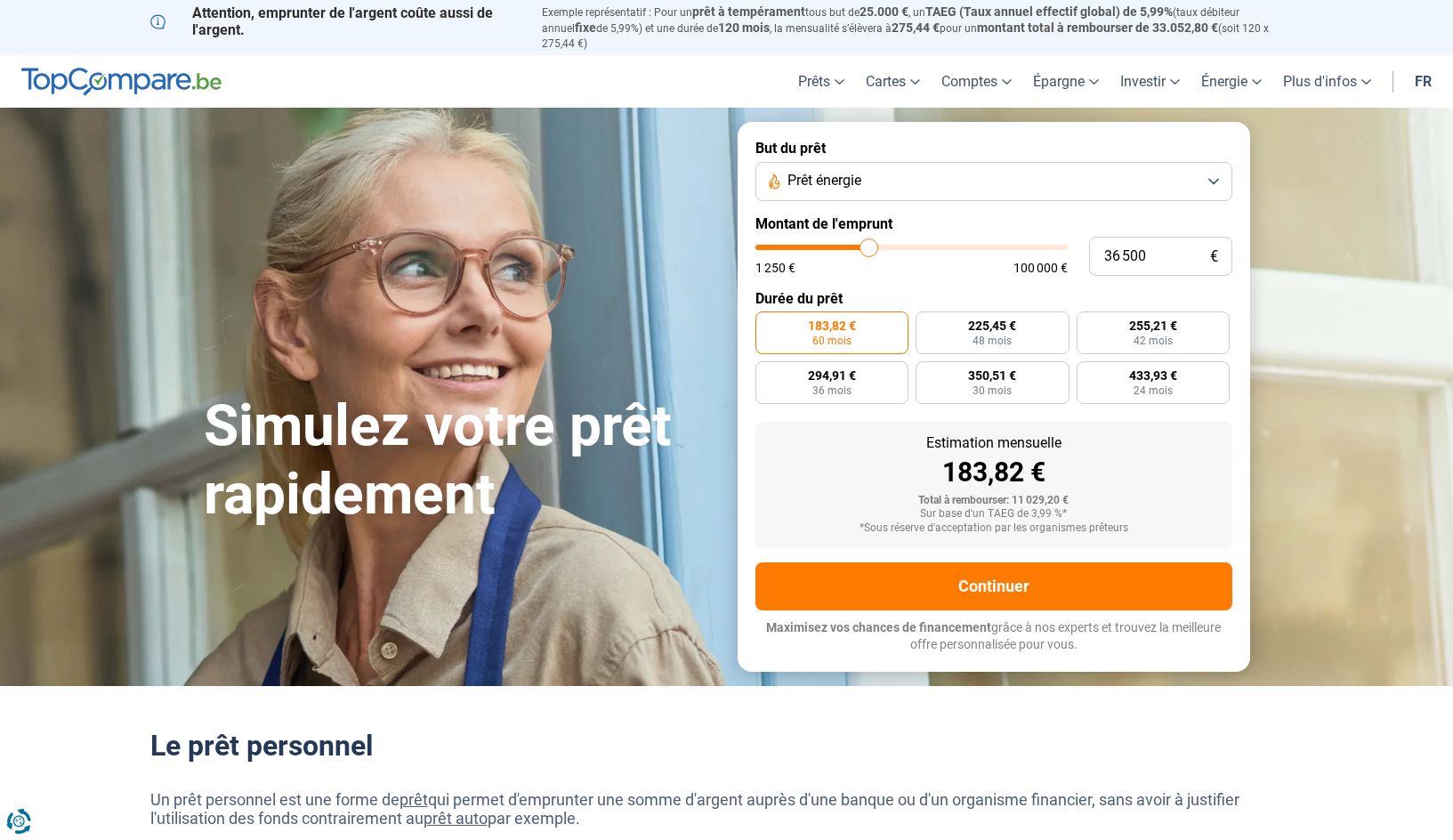
type input "36250"
type input "35 750"
type input "35750"
type input "36 250"
drag, startPoint x: 796, startPoint y: 238, endPoint x: 868, endPoint y: 238, distance: 72.0
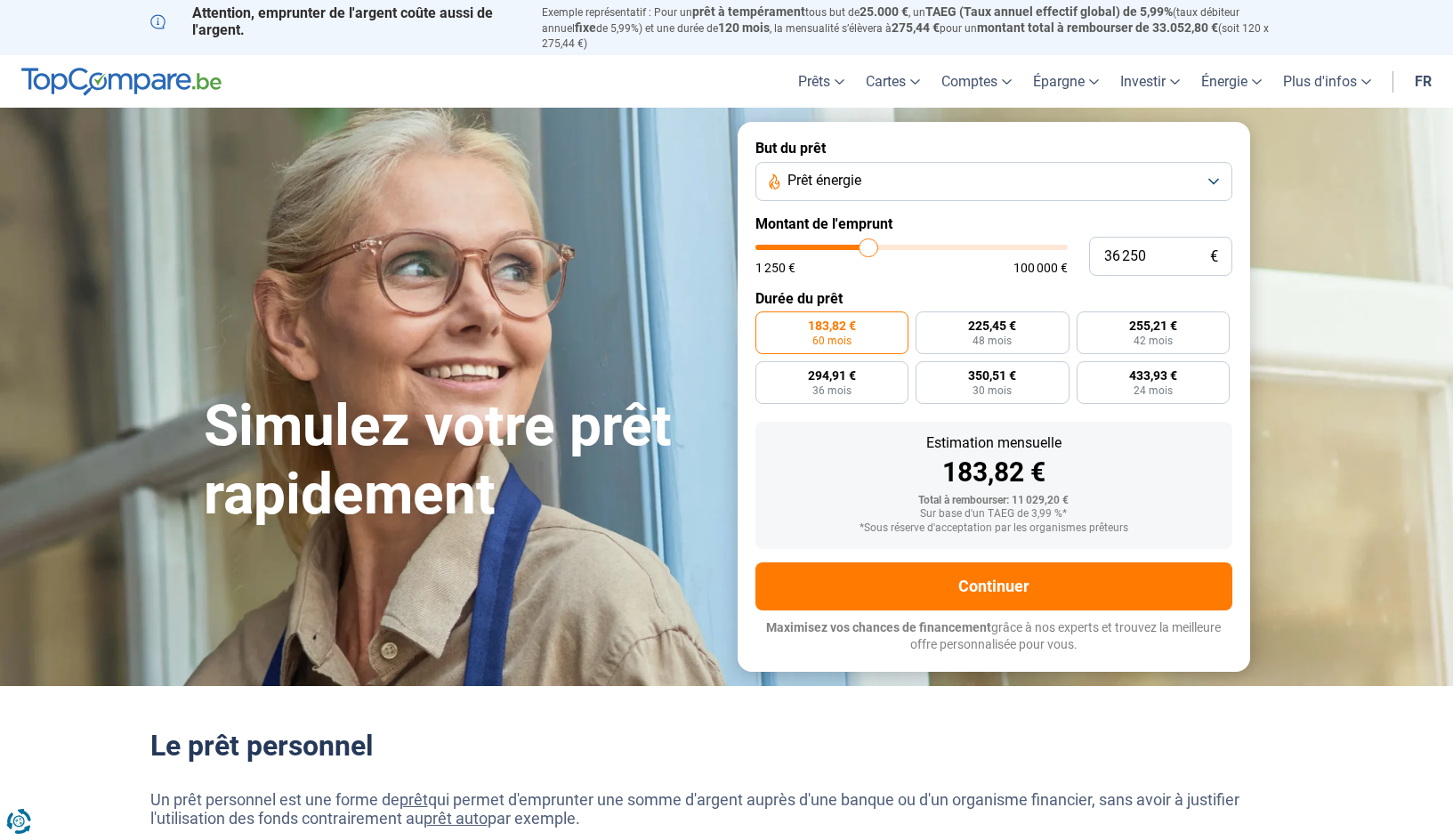
type input "36250"
click at [868, 244] on input "range" at bounding box center [911, 246] width 312 height 5
radio input "false"
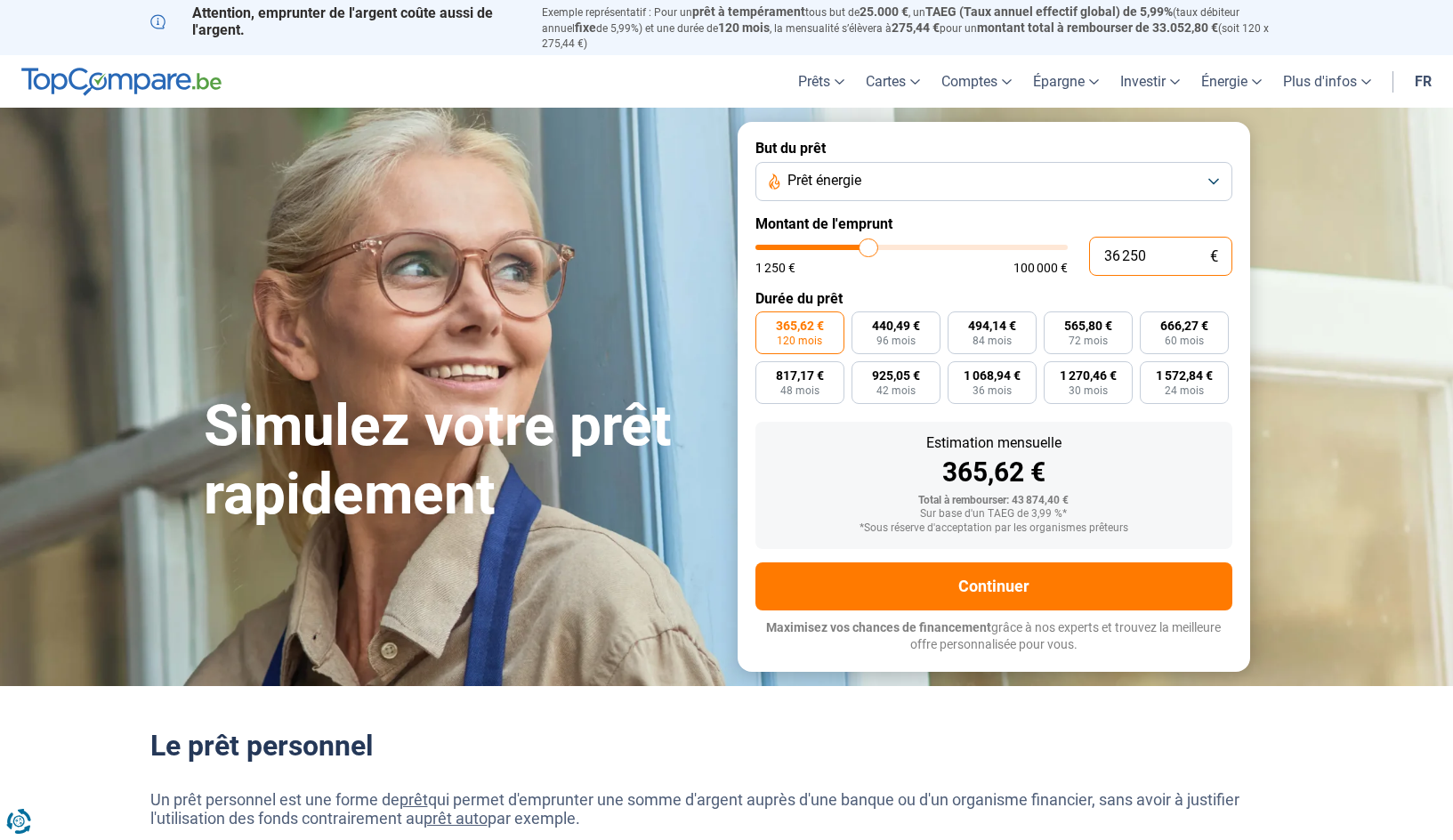
click at [1133, 252] on input "36 250" at bounding box center [1161, 256] width 144 height 39
type input "3"
type input "1250"
type input "36"
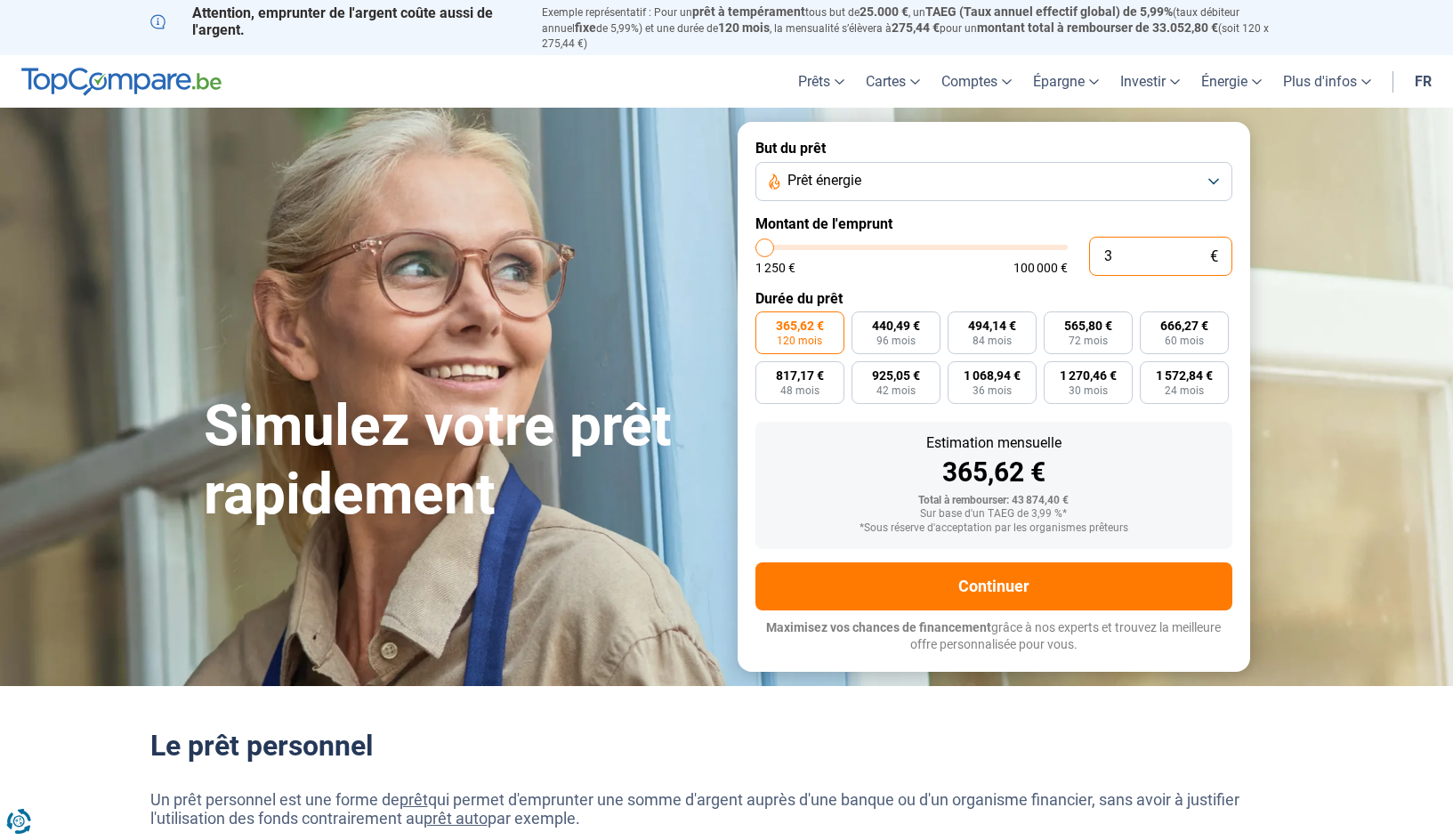
type input "1250"
type input "360"
type input "1250"
type input "3 600"
type input "3500"
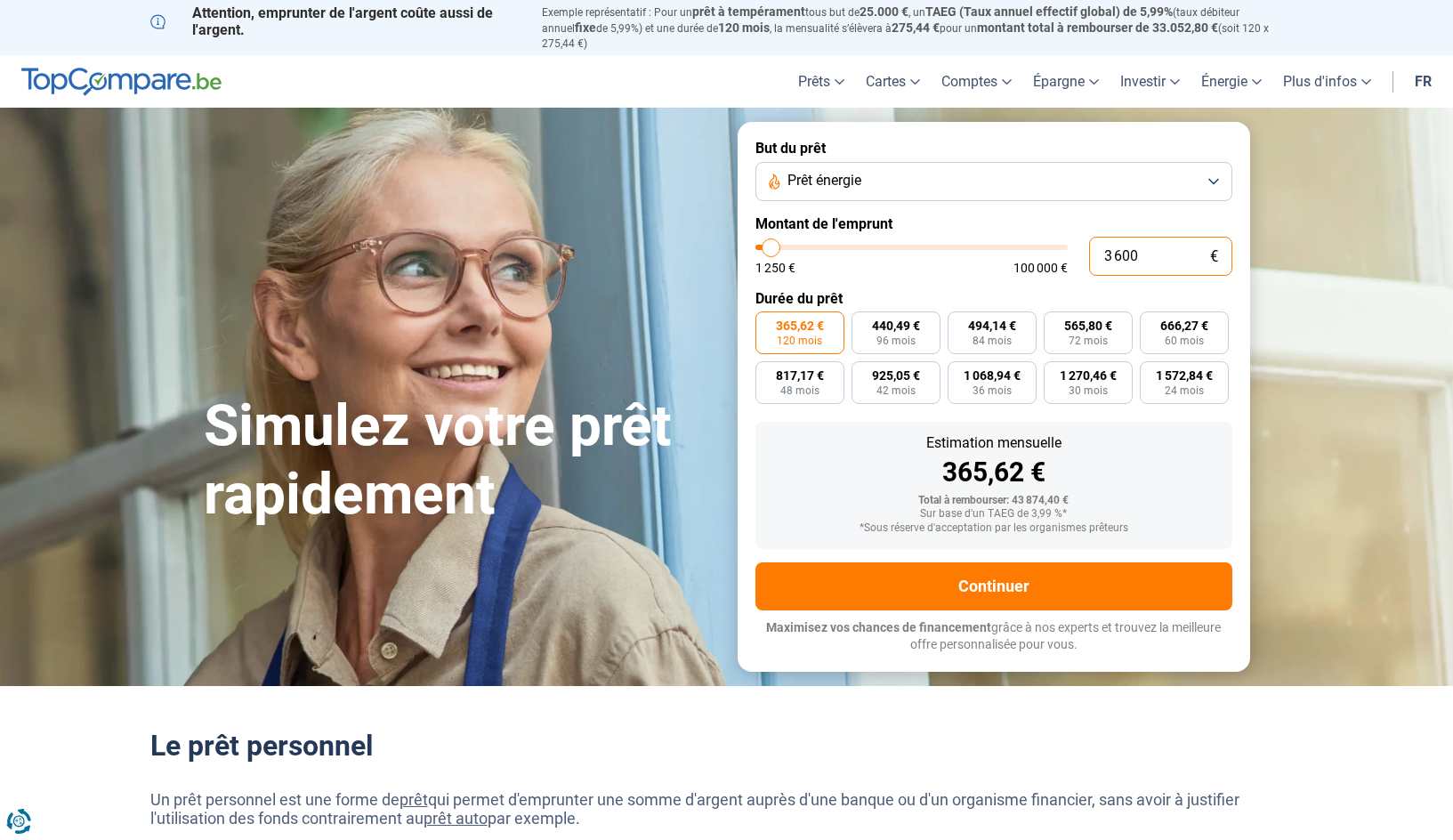
type input "36 000"
type input "36000"
type input "36 000"
click at [1217, 215] on label "Montant de l'emprunt" at bounding box center [994, 223] width 477 height 17
click at [600, 729] on h2 "Le prêt personnel" at bounding box center [727, 745] width 1154 height 34
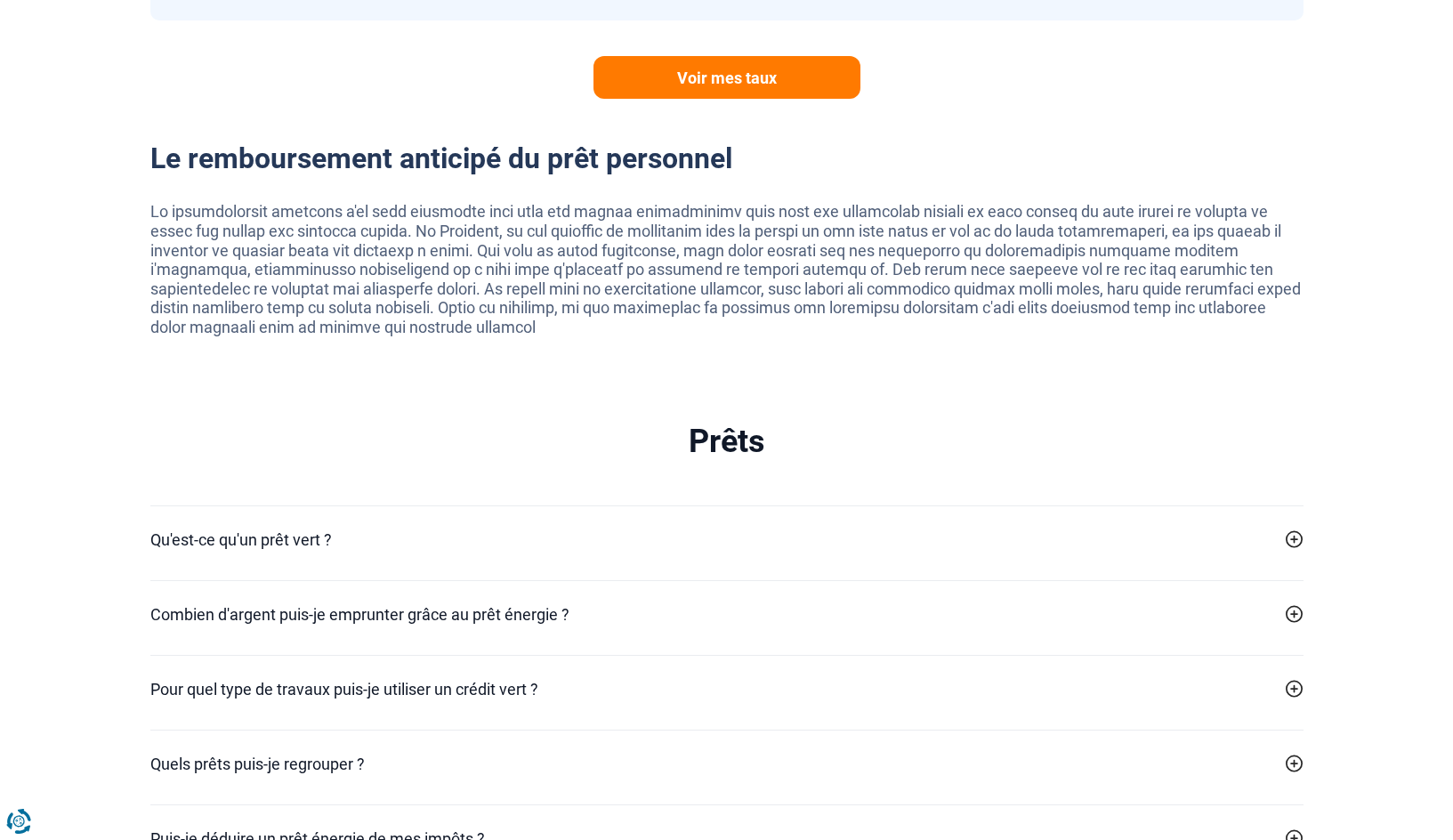
scroll to position [3354, 0]
